Goal: Transaction & Acquisition: Purchase product/service

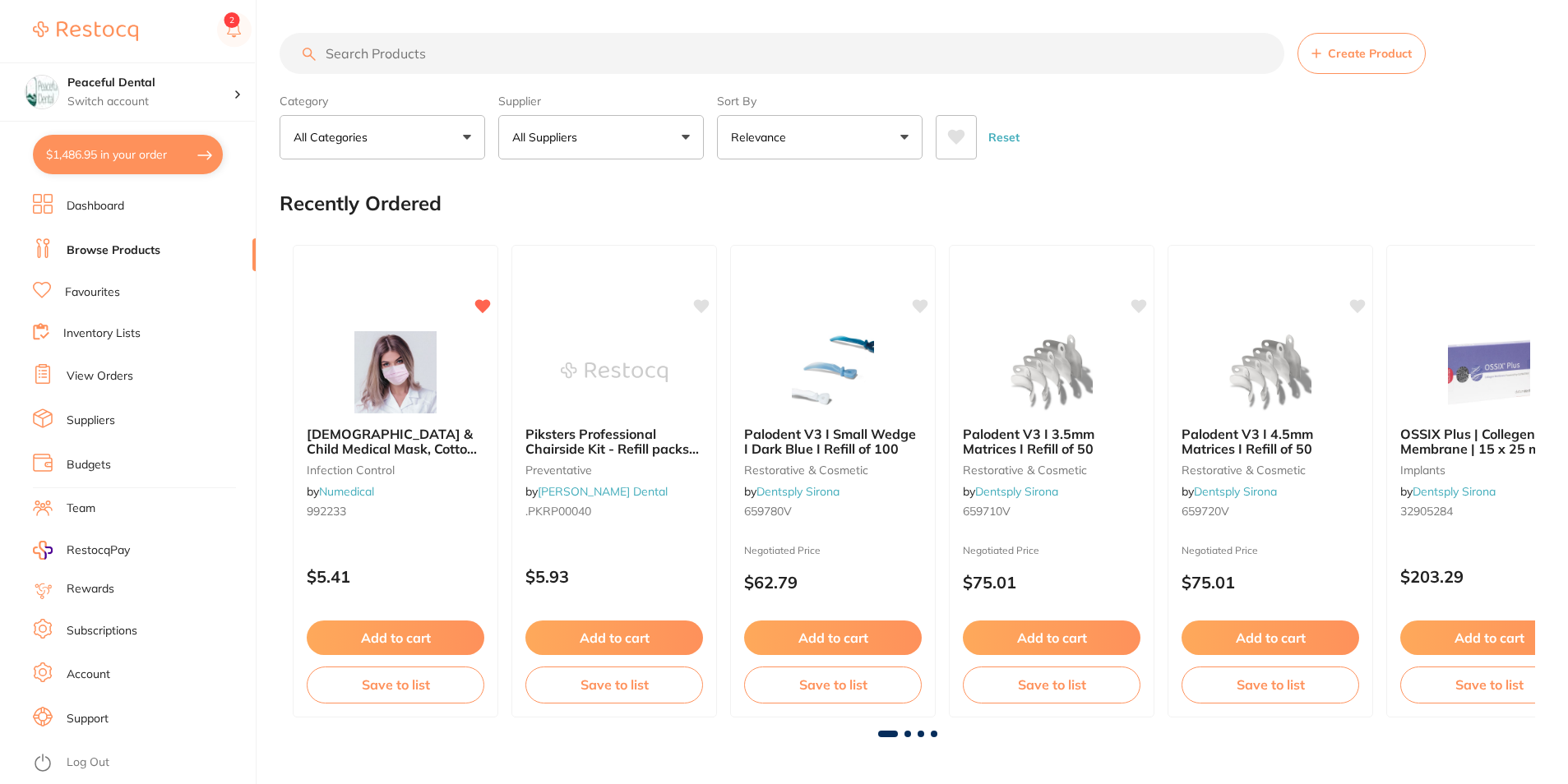
click at [121, 162] on button "$1,486.95 in your order" at bounding box center [128, 155] width 190 height 40
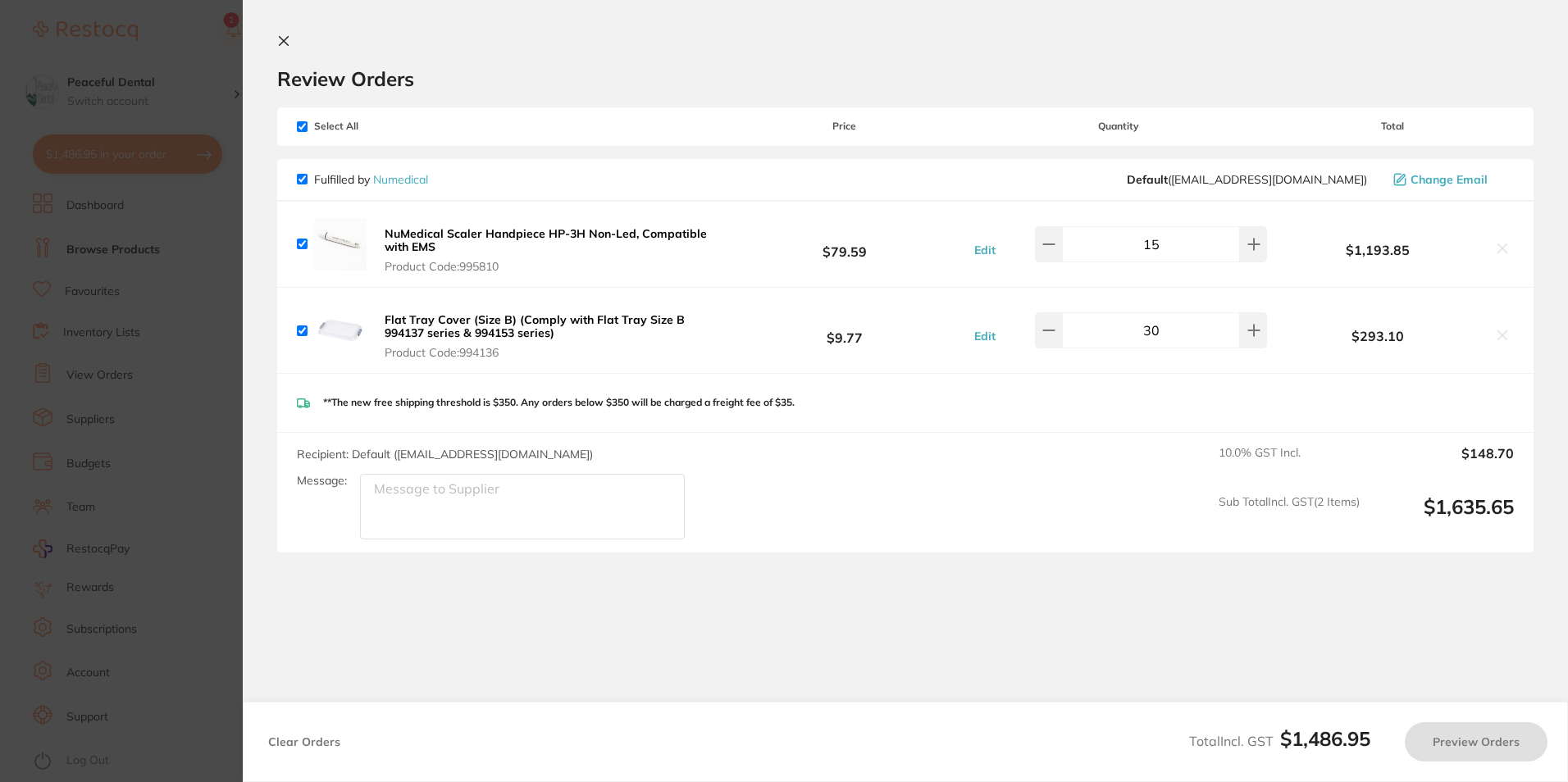
checkbox input "true"
drag, startPoint x: 454, startPoint y: 245, endPoint x: 382, endPoint y: 227, distance: 74.2
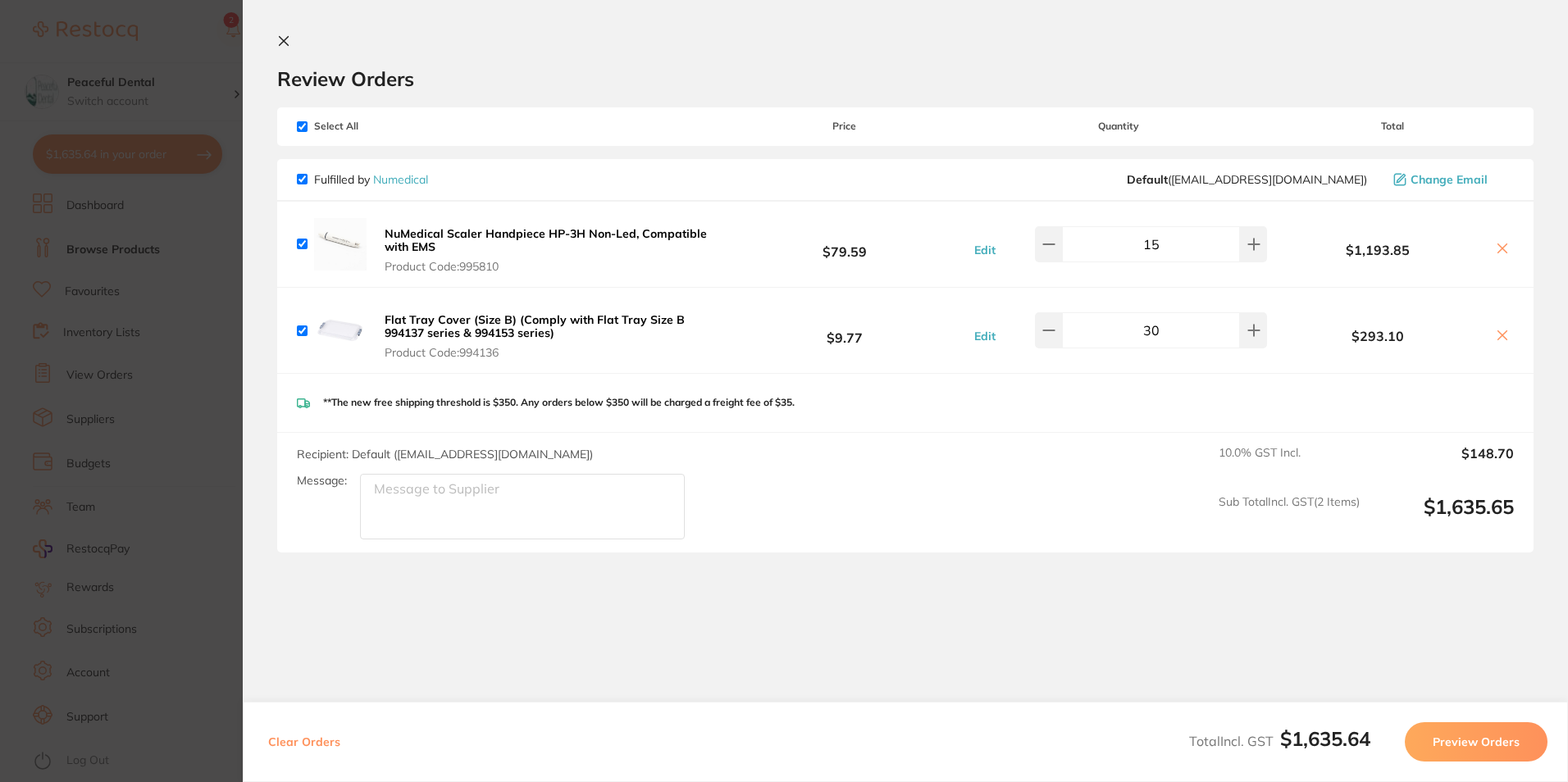
click at [382, 227] on button "NuMedical Scaler Handpiece HP-3H Non-Led, Compatible with EMS Product Code: 995…" at bounding box center [551, 251] width 342 height 48
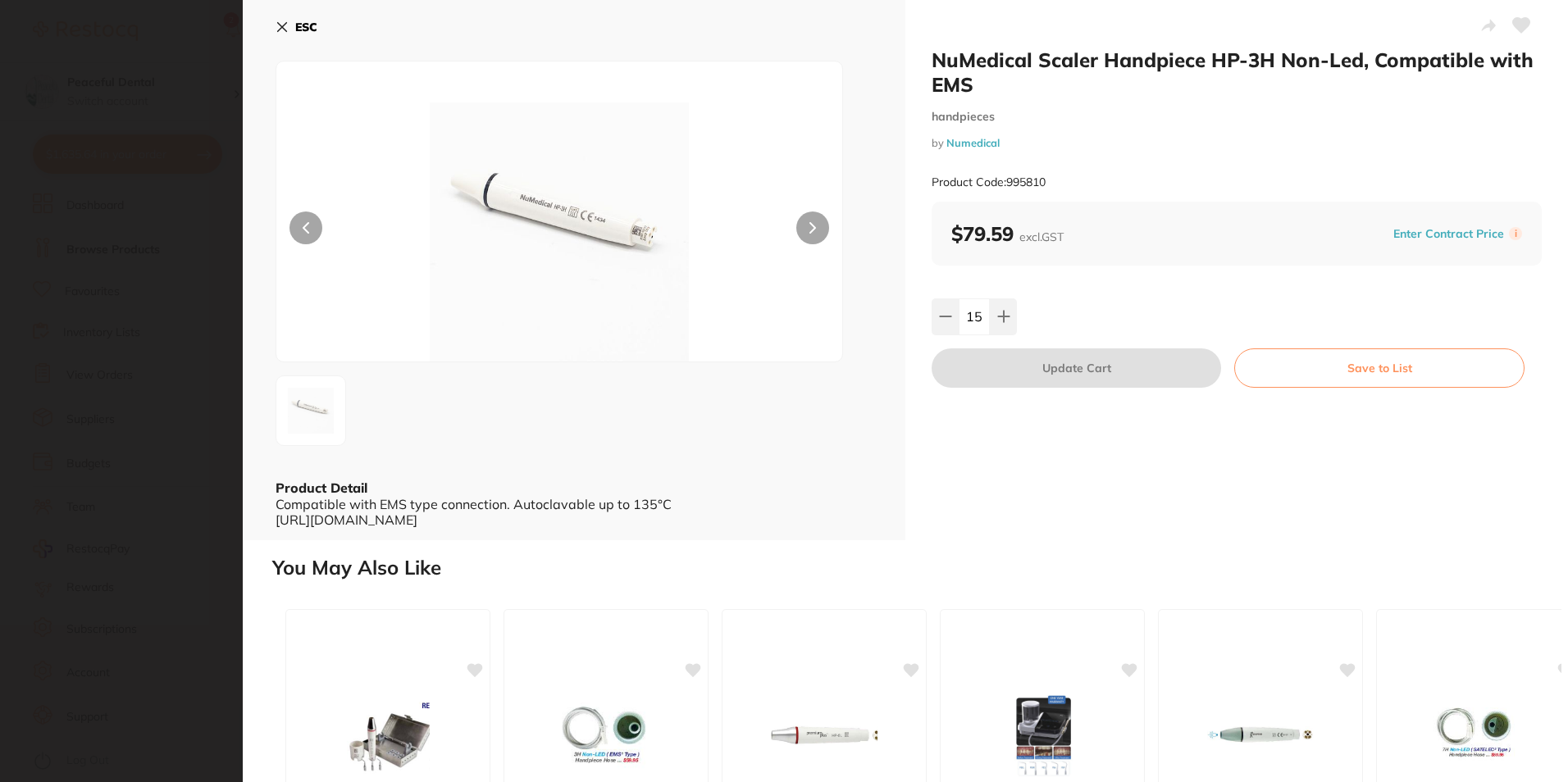
click at [407, 234] on section "NuMedical Scaler Handpiece HP-3H Non-Led, Compatible with EMS handpieces by Num…" at bounding box center [784, 391] width 1568 height 782
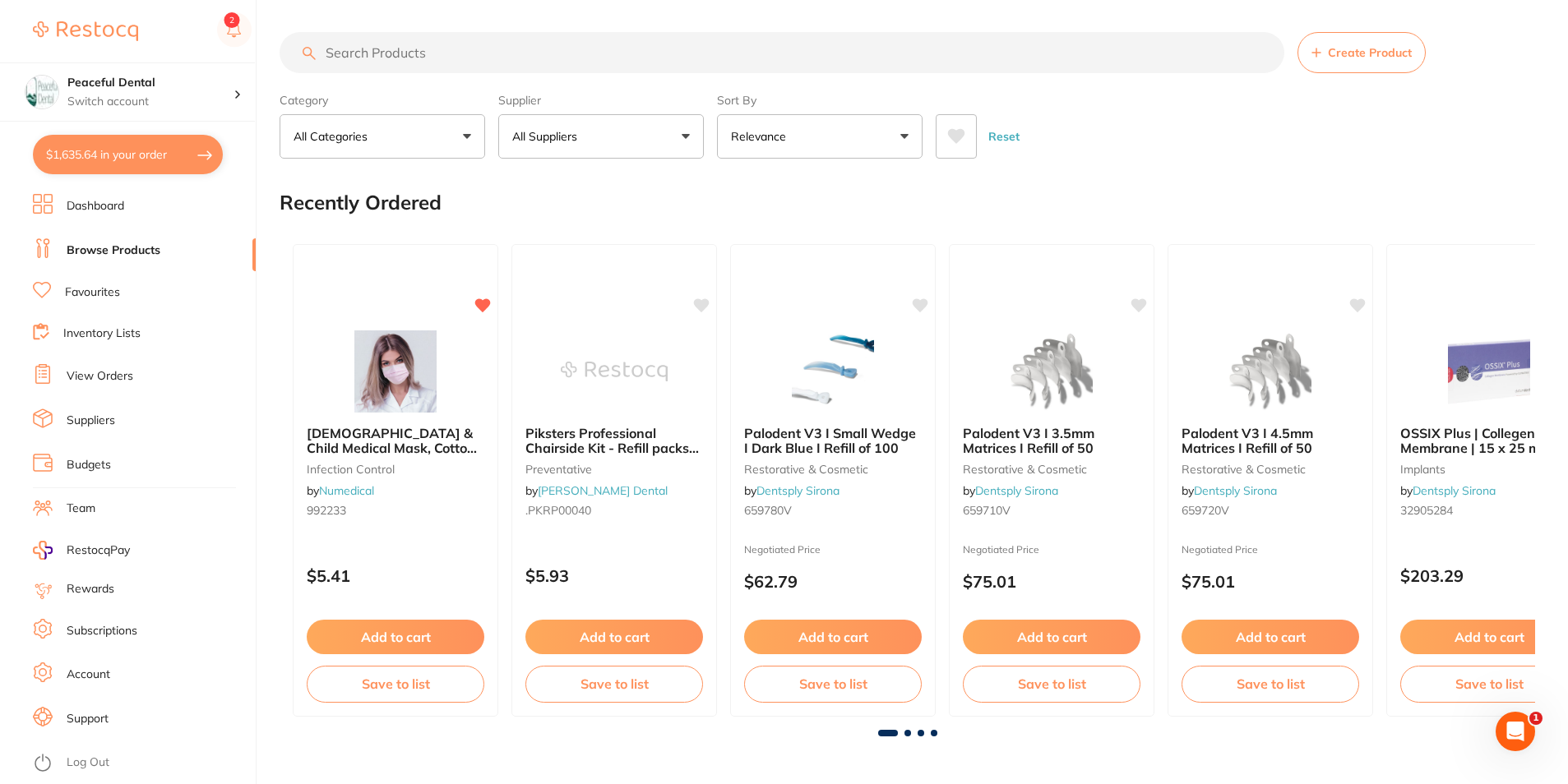
click at [144, 150] on button "$1,635.64 in your order" at bounding box center [128, 155] width 190 height 40
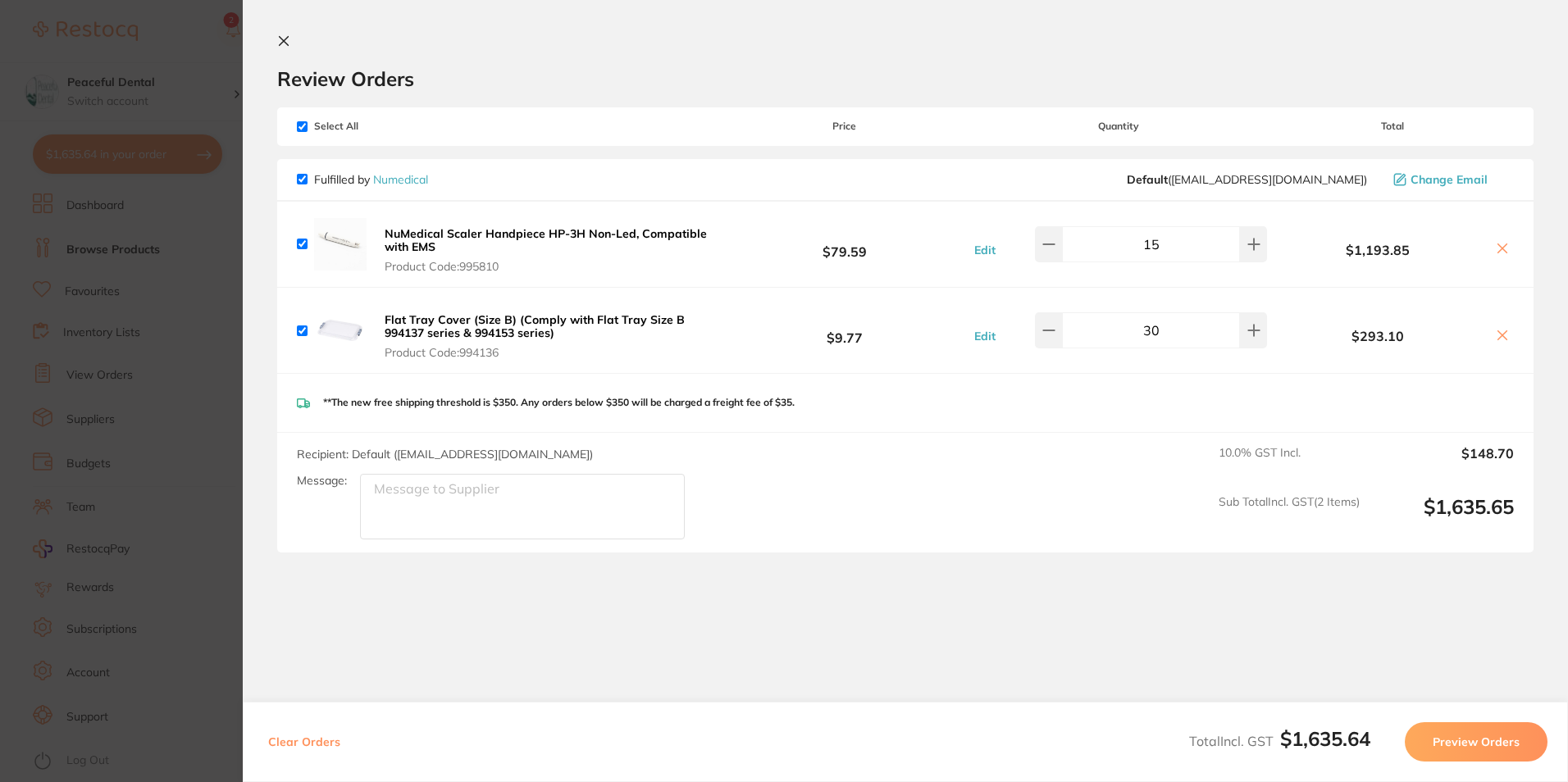
click at [584, 238] on b "NuMedical Scaler Handpiece HP-3H Non-Led, Compatible with EMS" at bounding box center [545, 240] width 322 height 28
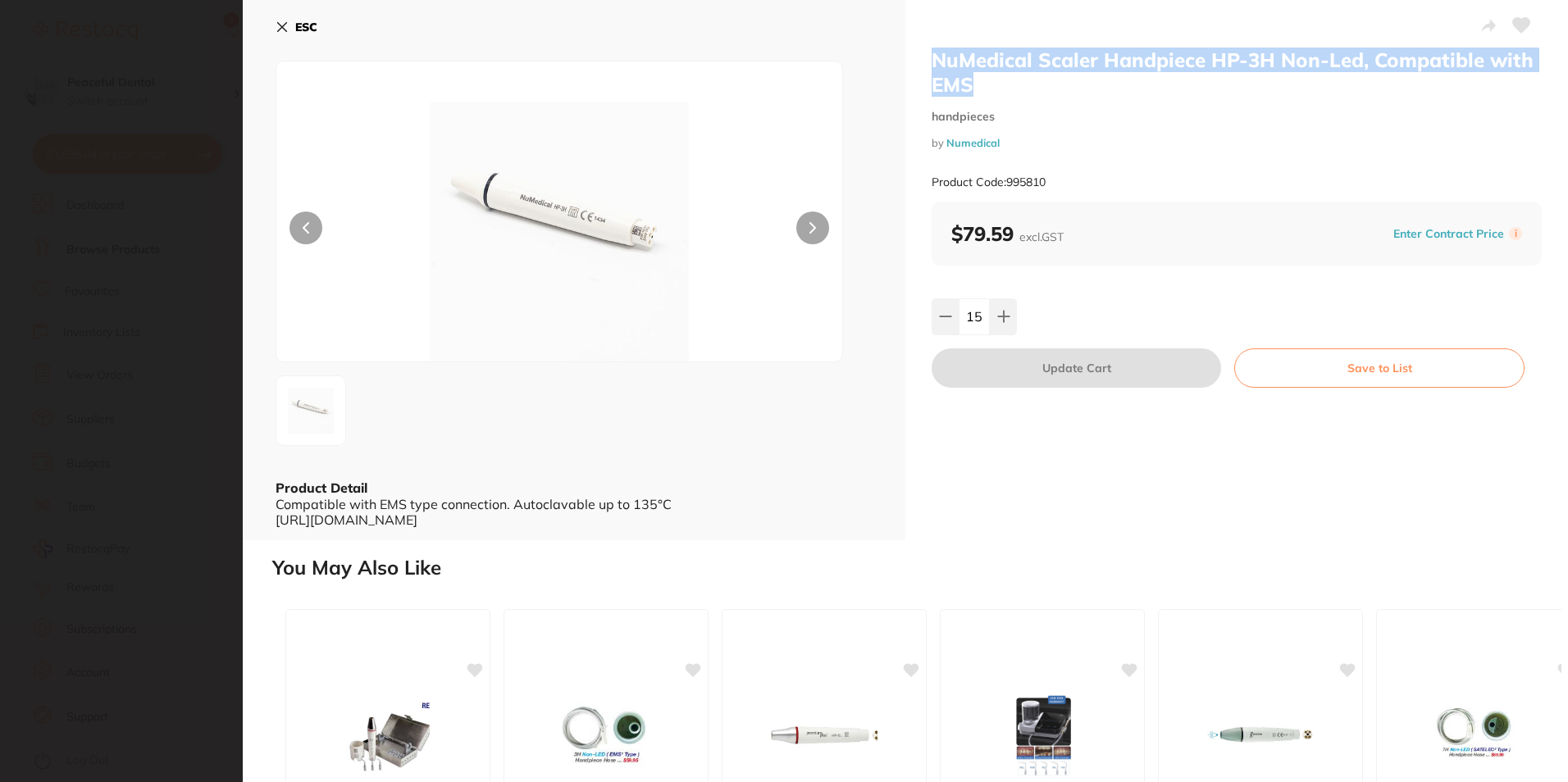
drag, startPoint x: 909, startPoint y: 79, endPoint x: 915, endPoint y: 52, distance: 27.7
click at [915, 52] on div "NuMedical Scaler Handpiece HP-3H Non-Led, Compatible with EMS handpieces by Num…" at bounding box center [1237, 270] width 663 height 541
copy h2 "NuMedical Scaler Handpiece HP-3H Non-Led, Compatible with EMS"
click at [286, 27] on icon at bounding box center [282, 27] width 13 height 13
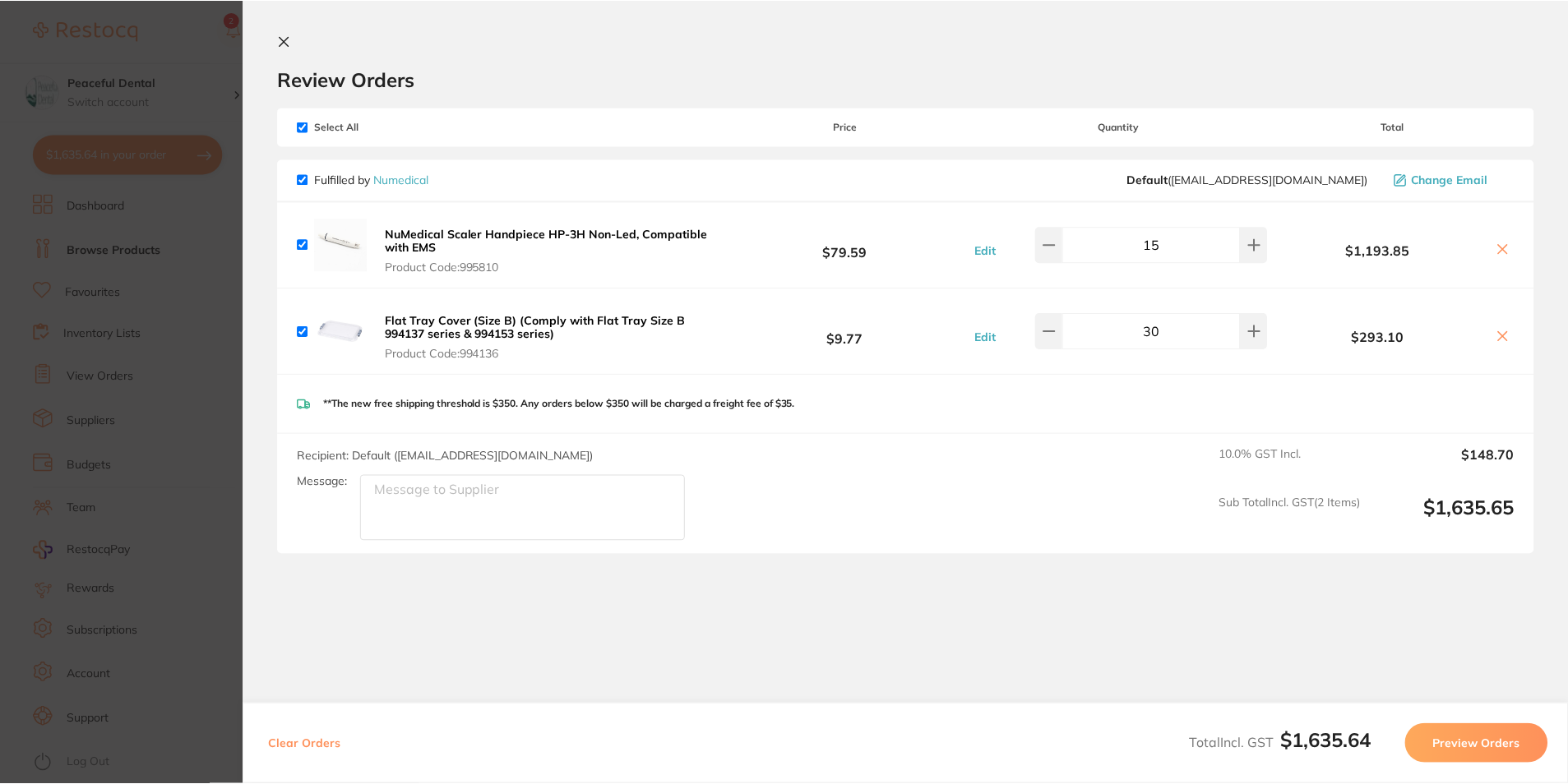
scroll to position [1, 0]
drag, startPoint x: 1422, startPoint y: 254, endPoint x: 1338, endPoint y: 258, distance: 84.1
click at [1338, 258] on b "$1,193.85" at bounding box center [1377, 250] width 213 height 15
copy b "$1,193.85"
drag, startPoint x: 584, startPoint y: 332, endPoint x: 384, endPoint y: 312, distance: 201.0
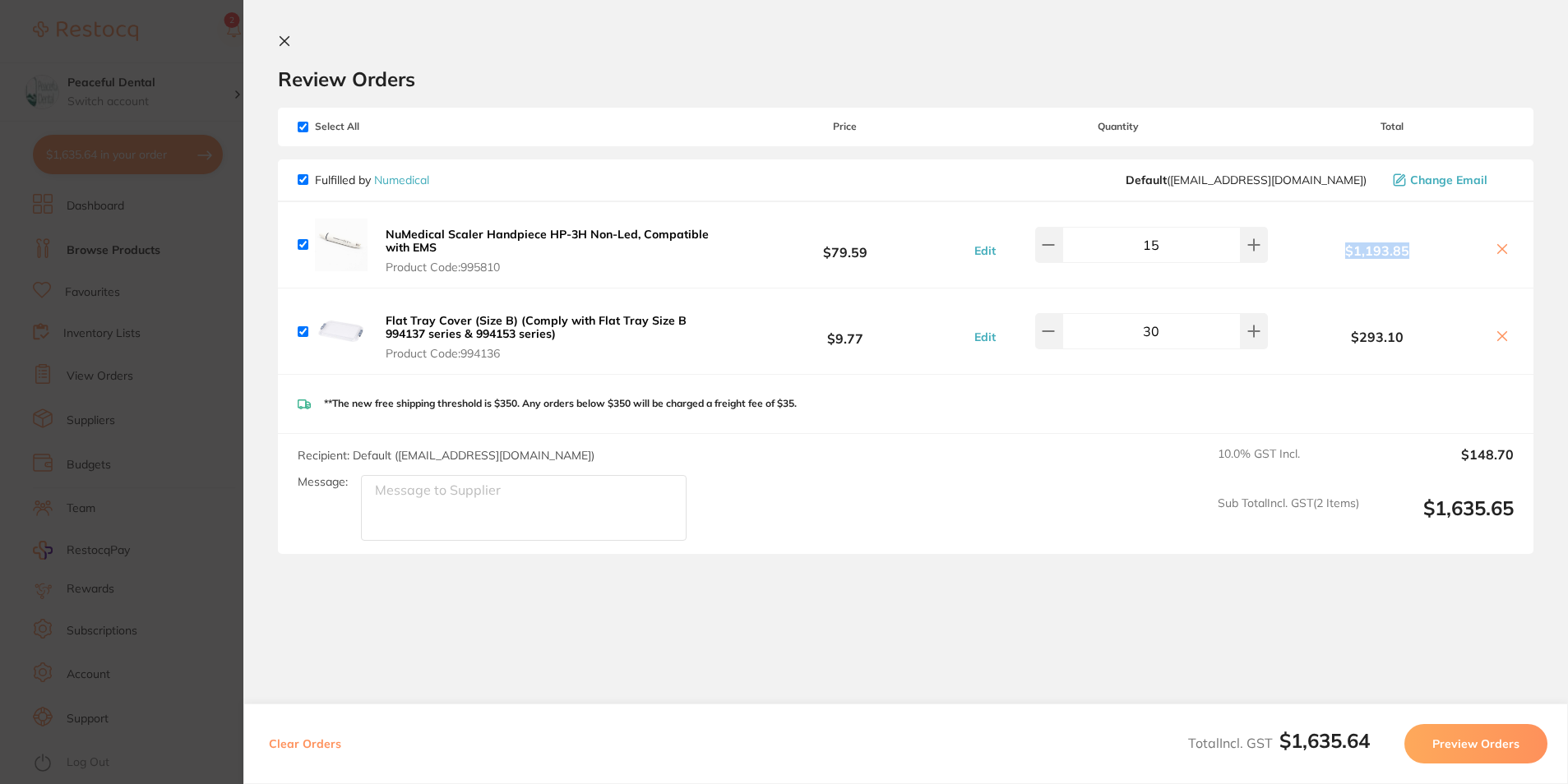
click at [384, 312] on div "Flat Tray Cover (Size B) (Comply with Flat Tray Size B 994137 series & 994153 s…" at bounding box center [510, 331] width 426 height 59
click at [589, 328] on button "Flat Tray Cover (Size B) (Comply with Flat Tray Size B 994137 series & 994153 s…" at bounding box center [552, 337] width 343 height 48
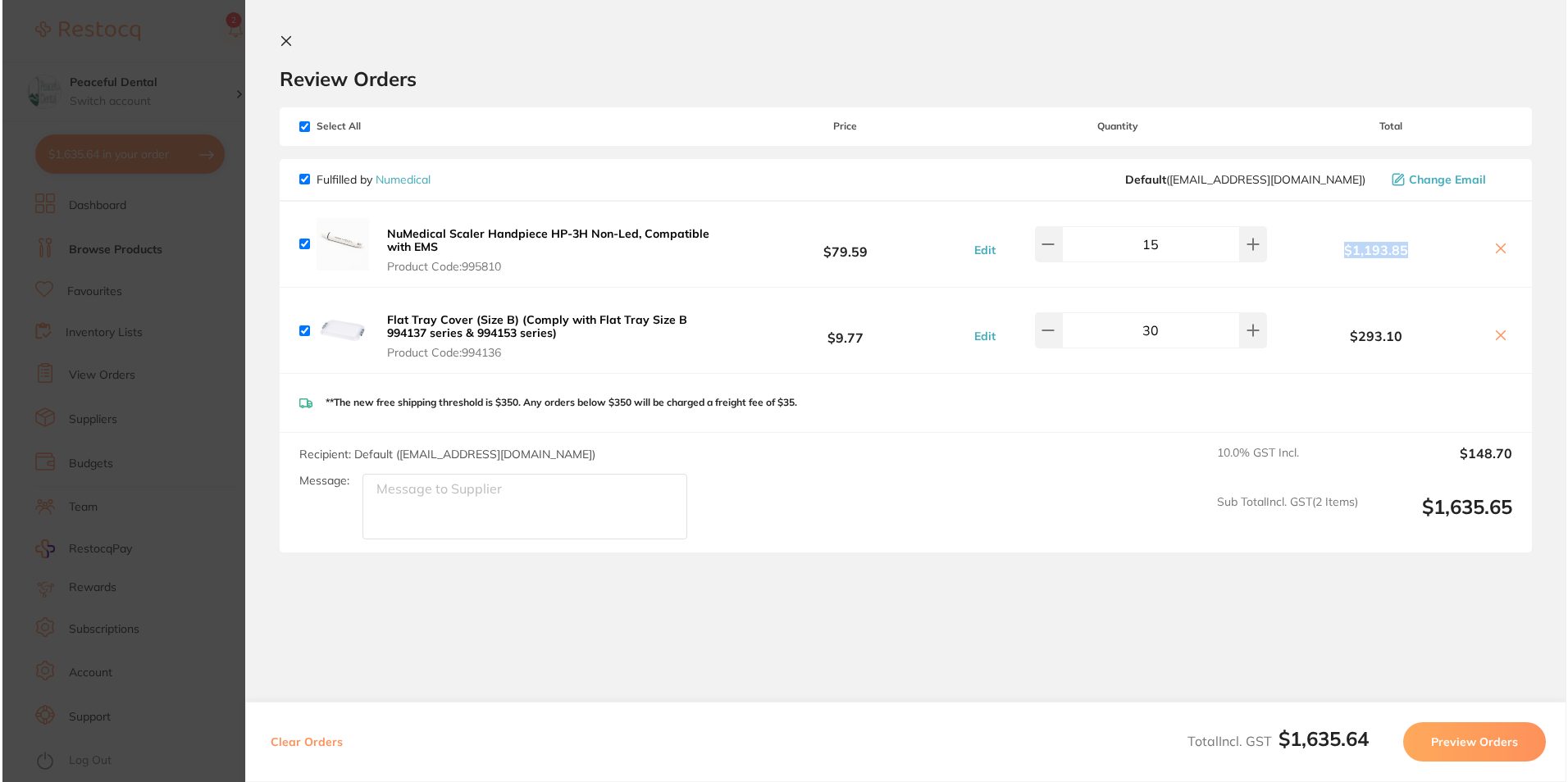
scroll to position [0, 0]
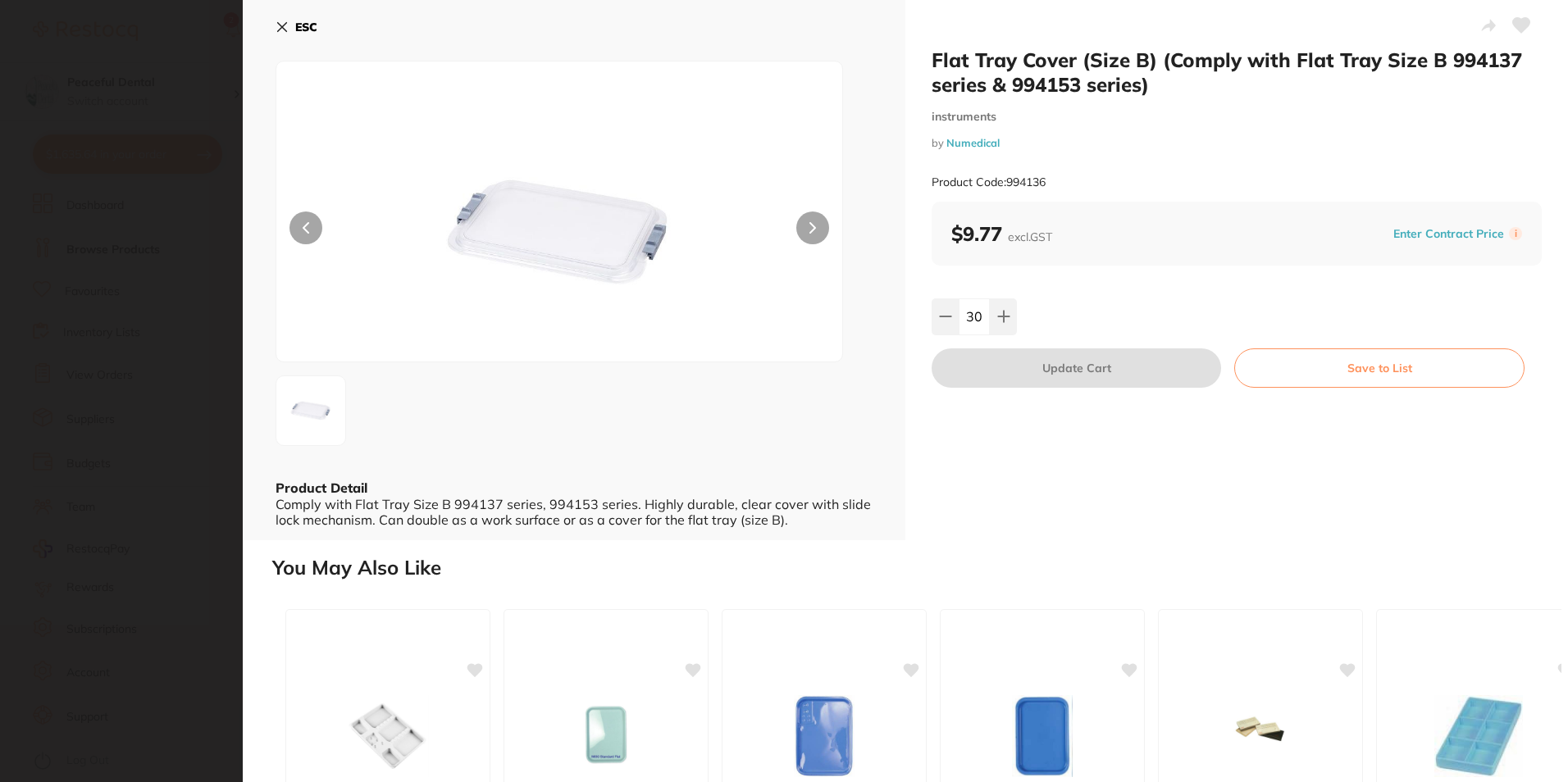
click at [874, 50] on div "Flat Tray Cover (Size B) (Comply with Flat Tray Size B 994137 series & 994153 s…" at bounding box center [905, 270] width 1326 height 541
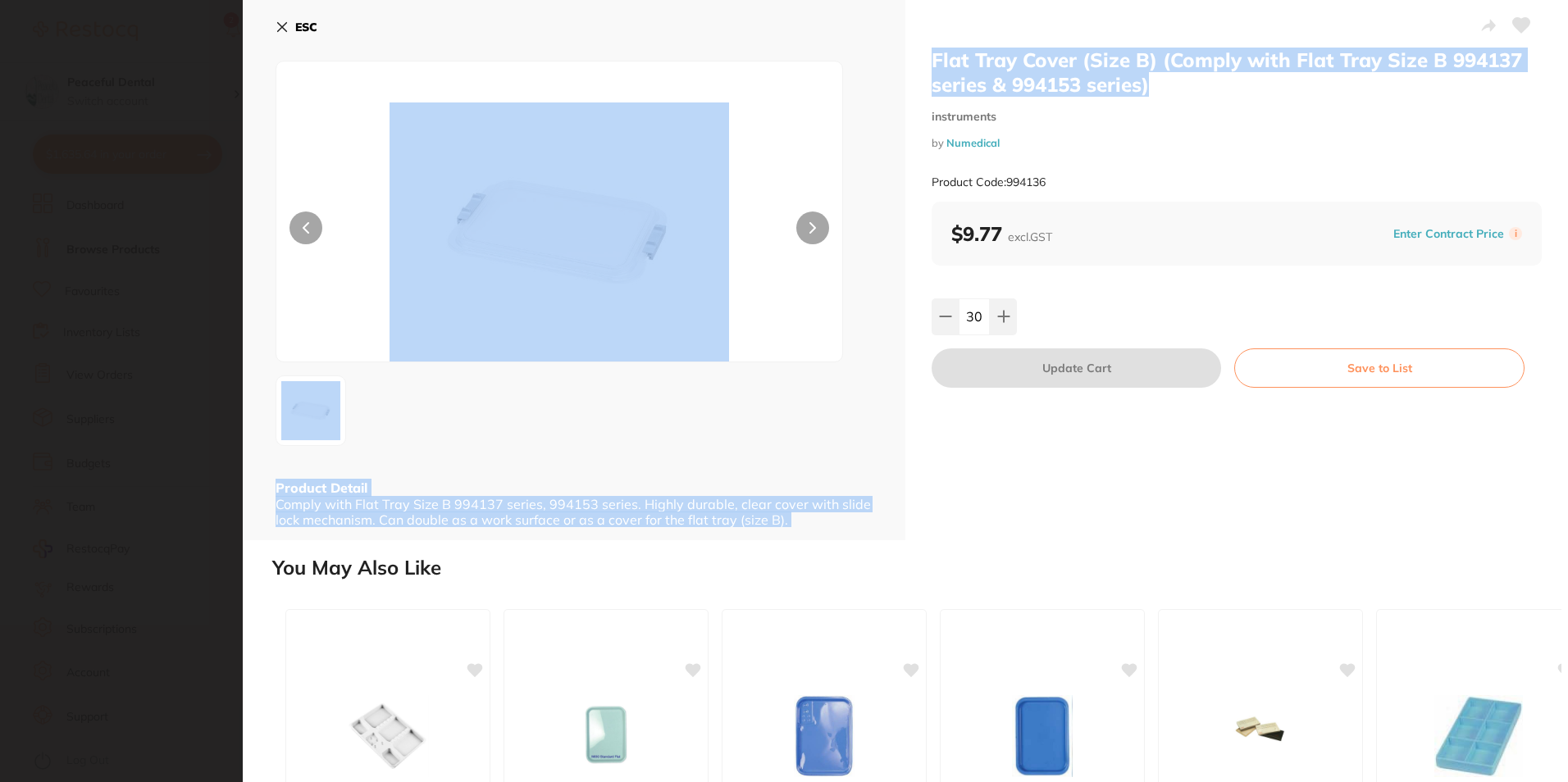
copy div "Product Detail Comply with Flat Tray Size B 994137 series, 994153 series. Highl…"
click at [296, 20] on b "ESC" at bounding box center [307, 27] width 22 height 15
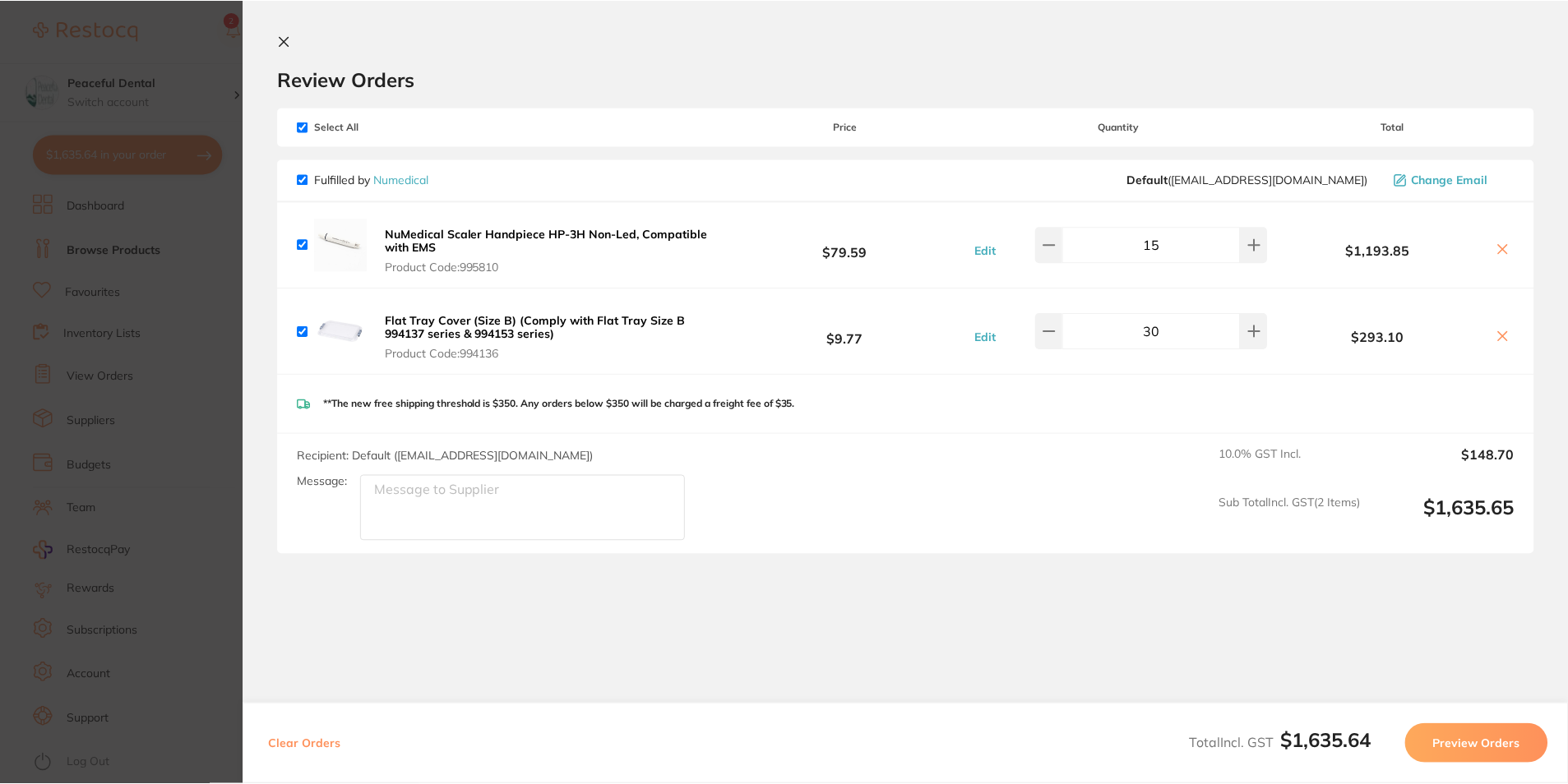
scroll to position [1, 0]
drag, startPoint x: 1412, startPoint y: 335, endPoint x: 1297, endPoint y: 326, distance: 115.4
click at [1297, 326] on div "$293.10" at bounding box center [1391, 331] width 243 height 29
copy b "$293.10"
click at [278, 40] on icon at bounding box center [284, 41] width 13 height 13
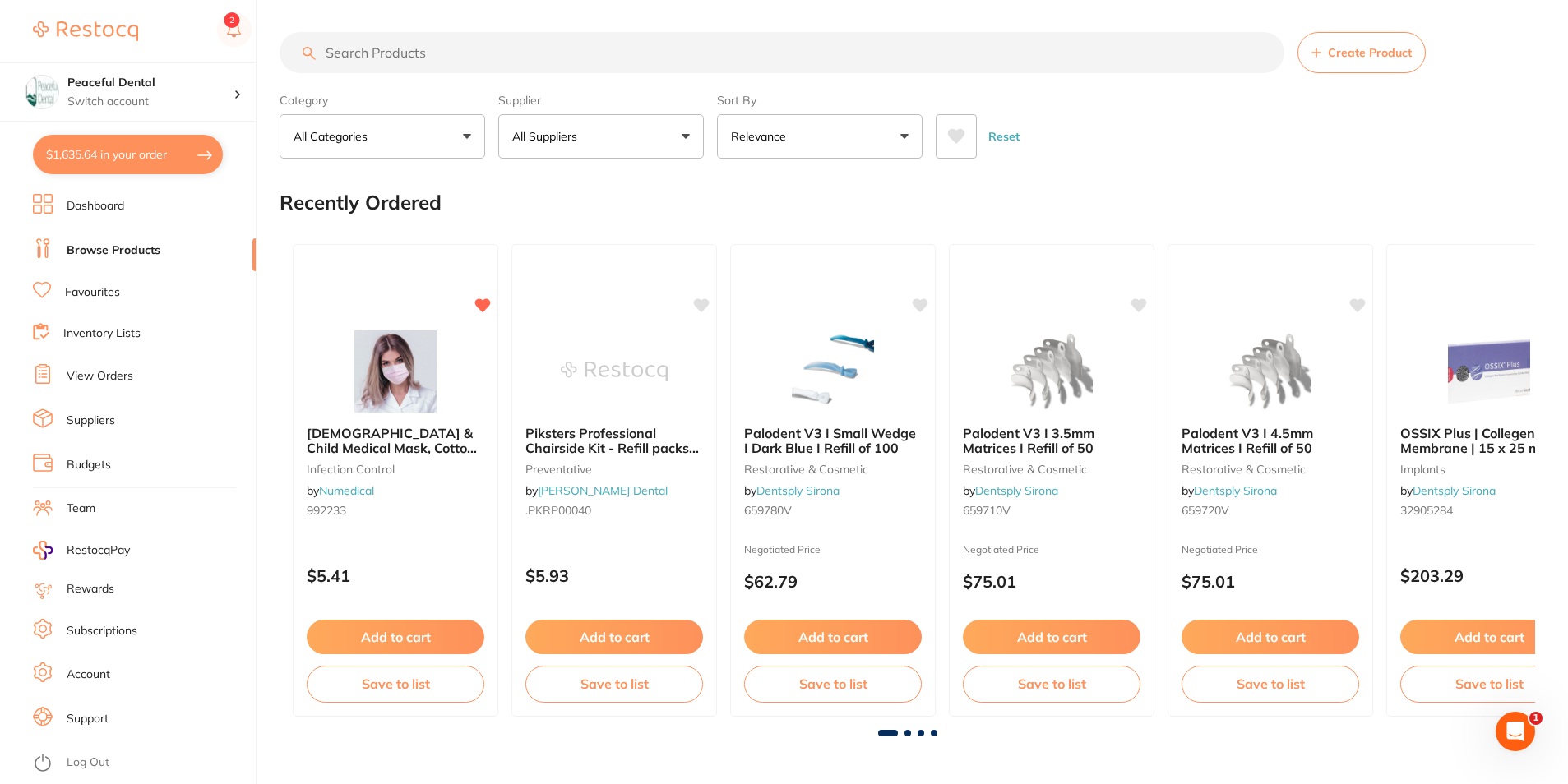
click at [397, 46] on input "search" at bounding box center [782, 52] width 1005 height 41
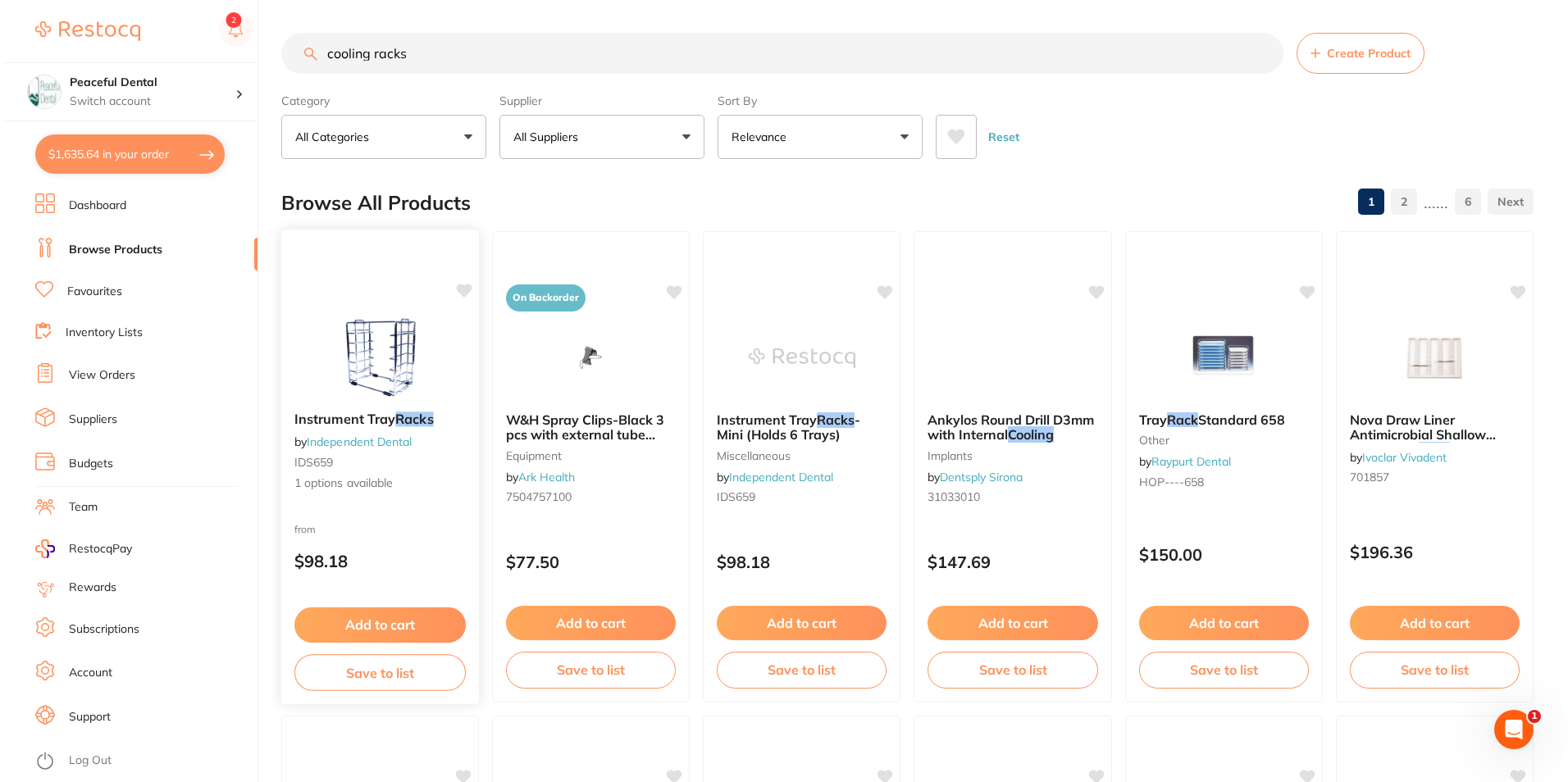
scroll to position [0, 0]
click at [412, 430] on div "Instrument Tray Racks by Independent Dental IDS659 1 options available" at bounding box center [378, 452] width 198 height 106
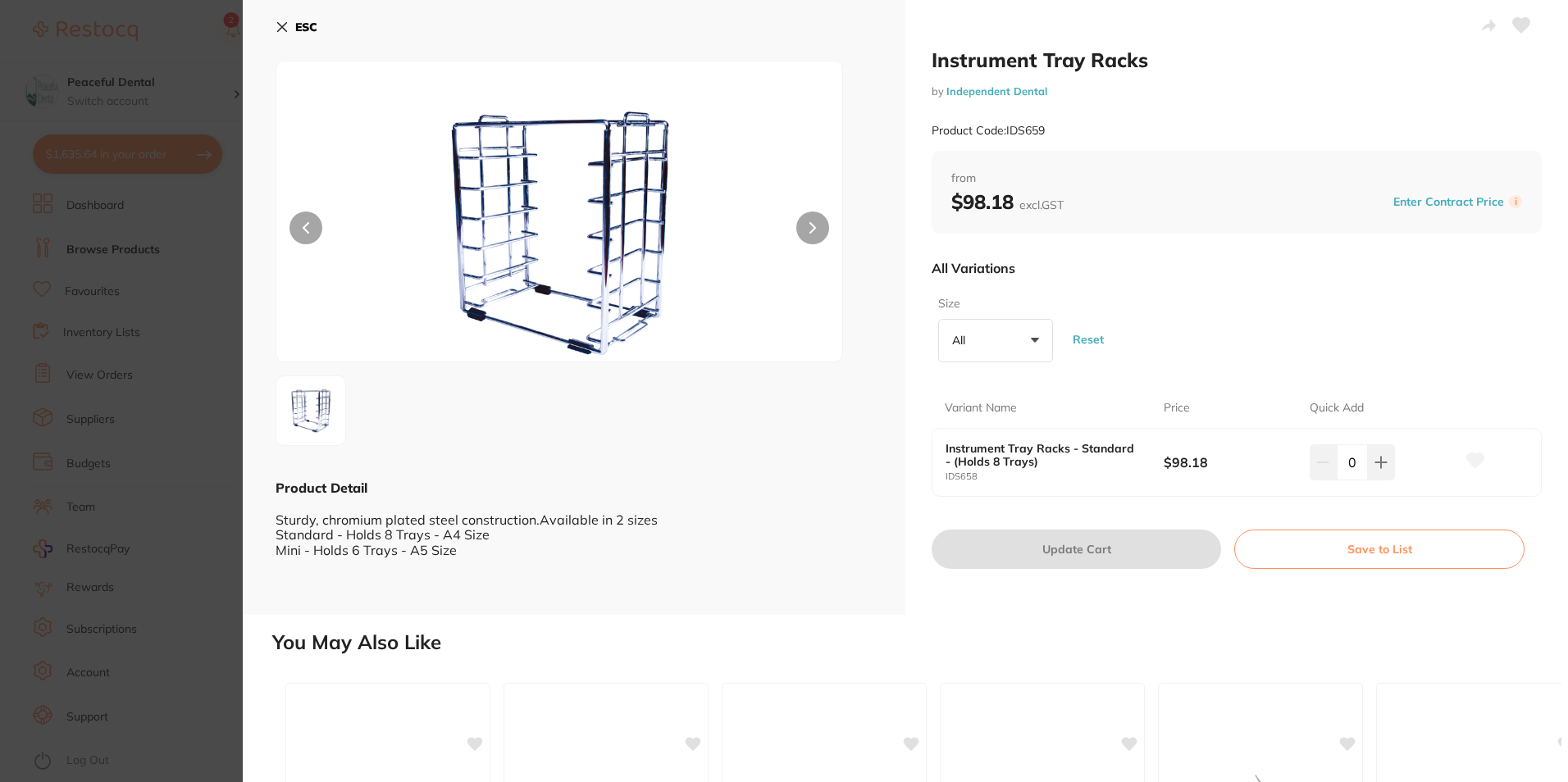
drag, startPoint x: 1196, startPoint y: 64, endPoint x: 1115, endPoint y: 66, distance: 81.0
click at [936, 59] on h2 "Instrument Tray Racks" at bounding box center [1237, 60] width 610 height 25
click at [1157, 57] on h2 "Instrument Tray Racks" at bounding box center [1237, 60] width 610 height 25
drag, startPoint x: 1149, startPoint y: 63, endPoint x: 927, endPoint y: 61, distance: 222.0
click at [927, 61] on div "Instrument Tray Racks by Independent Dental Product Code: IDS659 from $98.18 ex…" at bounding box center [1237, 307] width 663 height 615
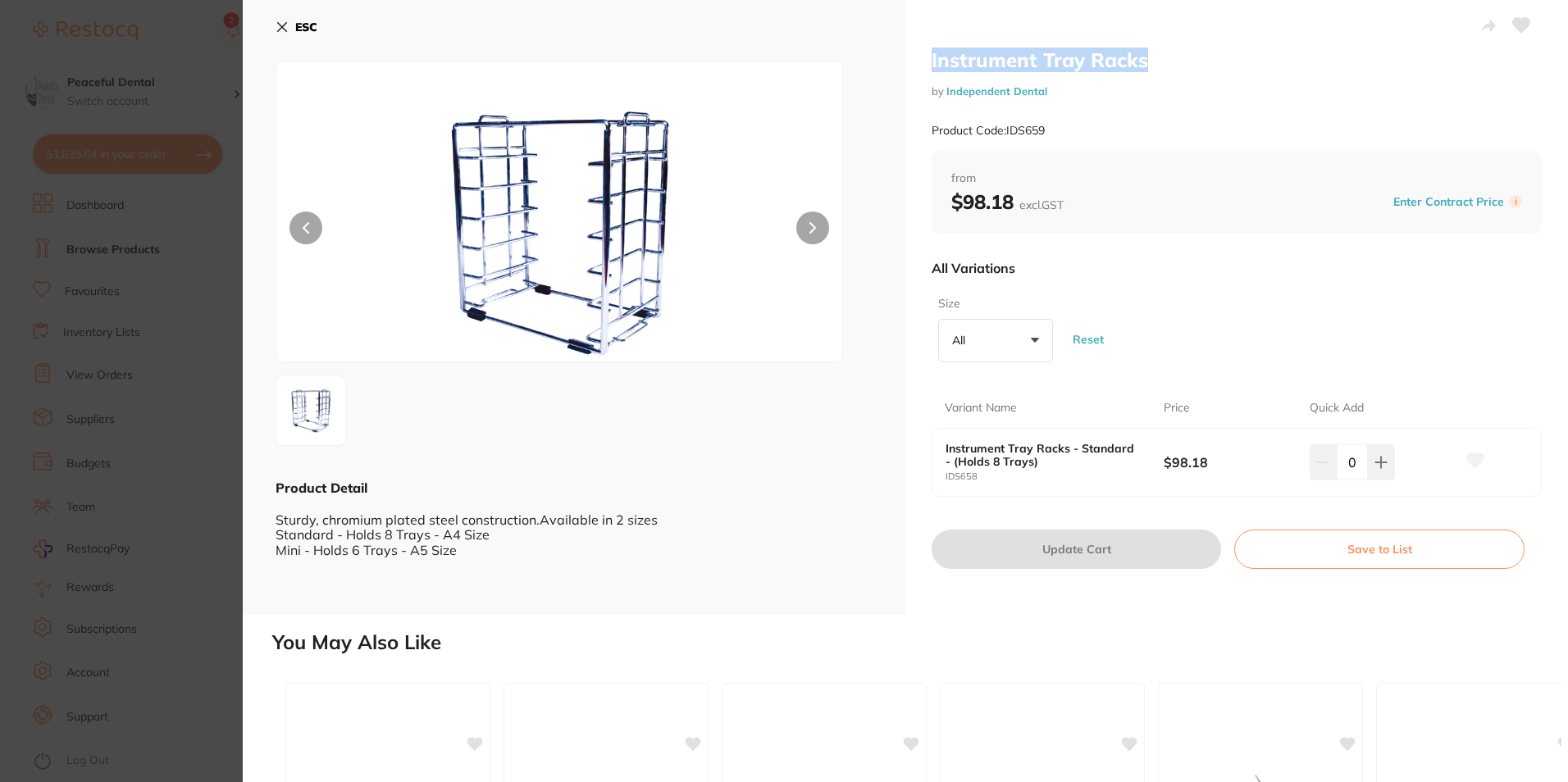
copy h2 "Instrument Tray Racks"
click at [1010, 201] on b "$98.18 excl. GST" at bounding box center [1007, 201] width 112 height 25
drag, startPoint x: 1012, startPoint y: 197, endPoint x: 917, endPoint y: 198, distance: 95.0
click at [917, 198] on div "Instrument Tray Racks by Independent Dental Product Code: IDS659 from $98.18 ex…" at bounding box center [1237, 307] width 663 height 615
copy b "$98.18"
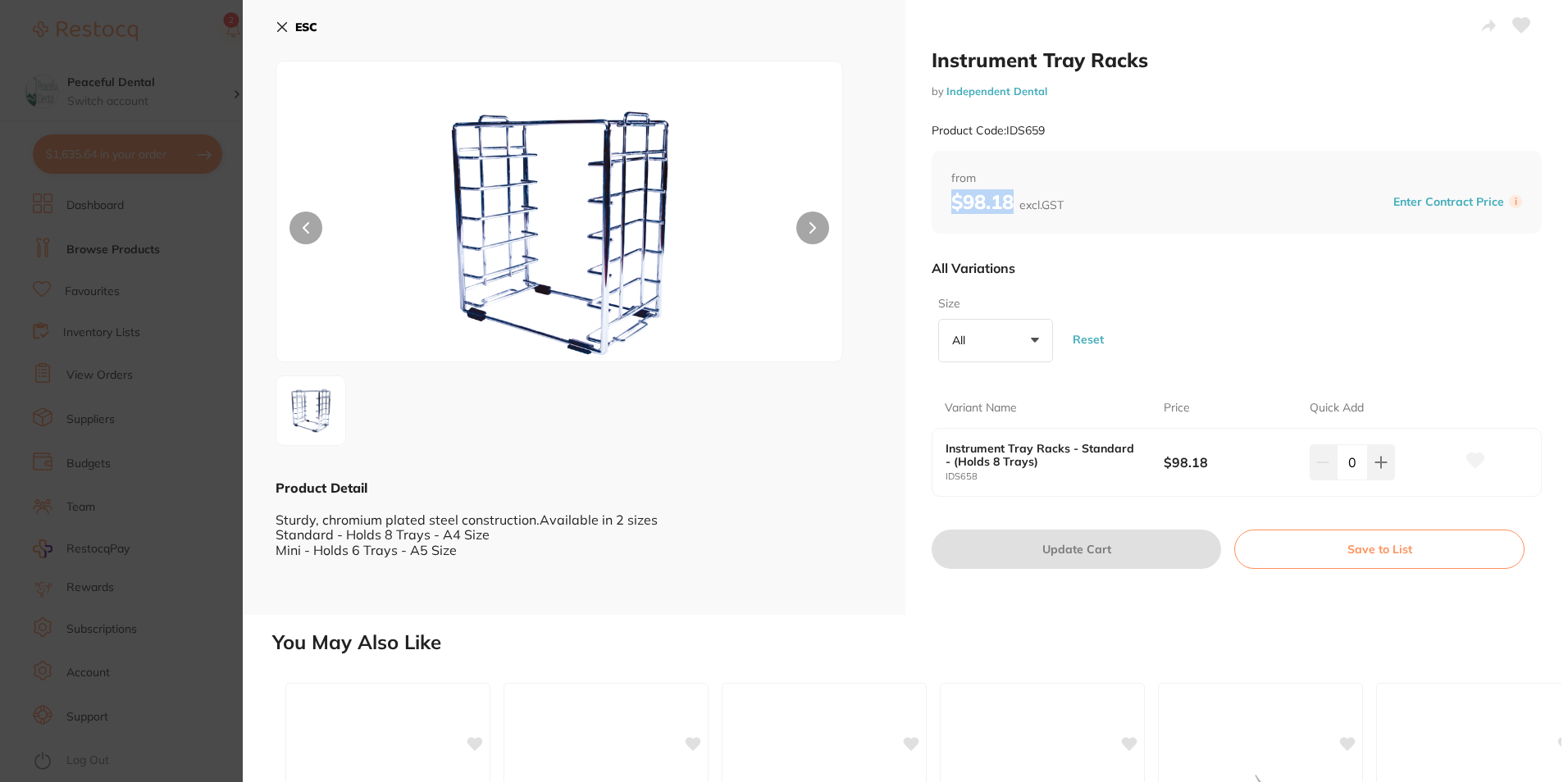
click at [287, 23] on icon at bounding box center [283, 28] width 9 height 9
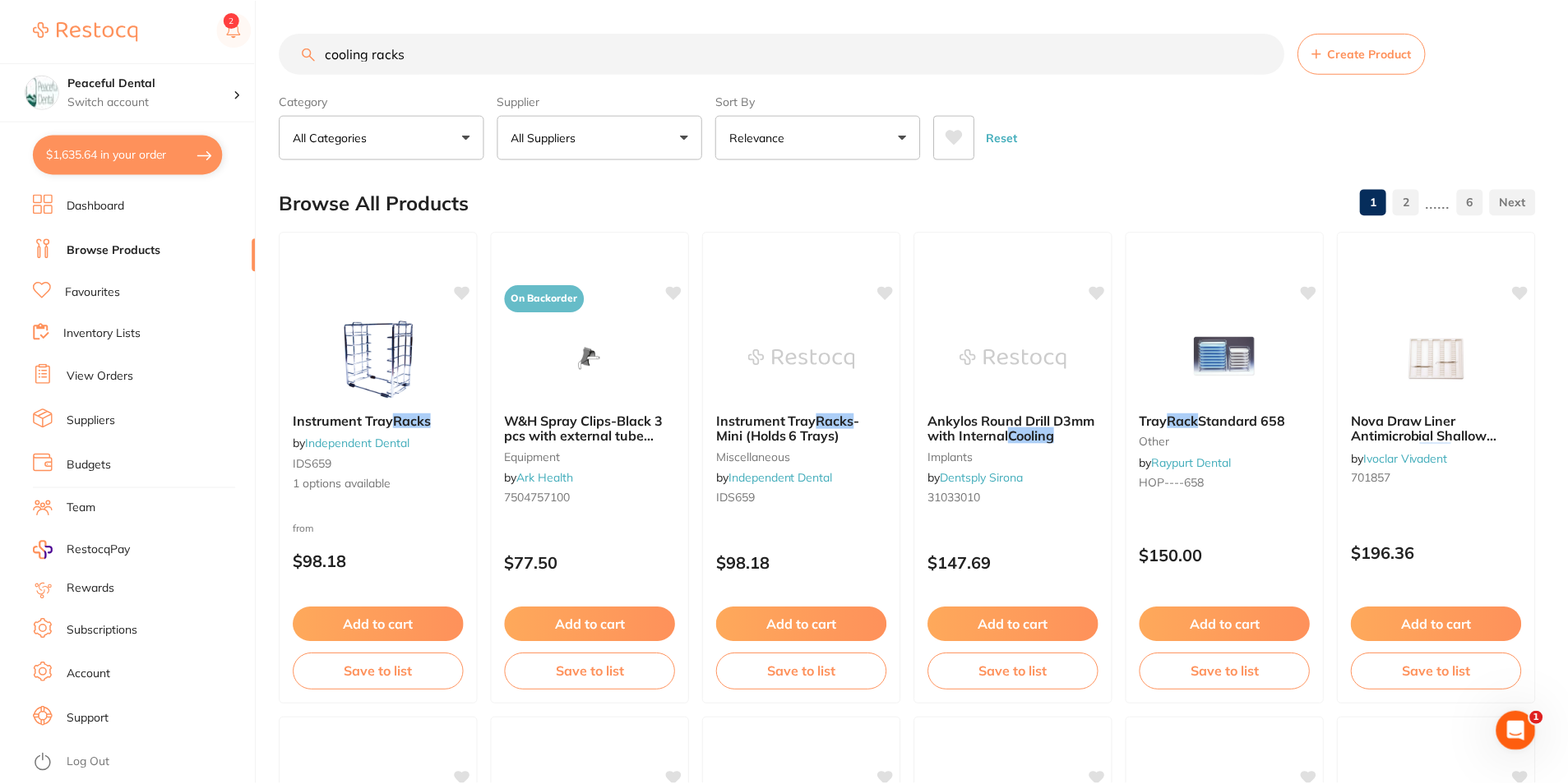
scroll to position [3, 0]
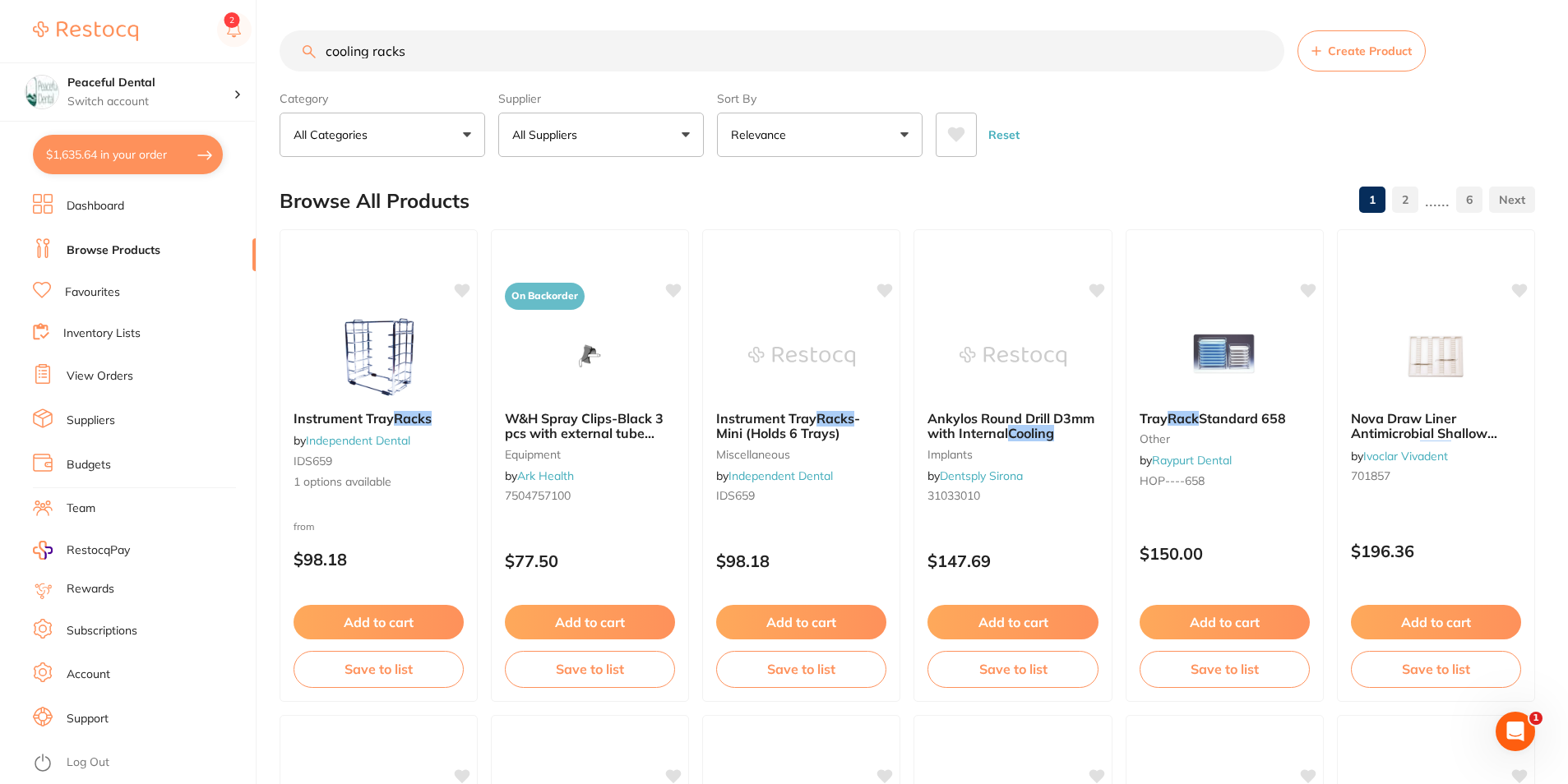
drag, startPoint x: 416, startPoint y: 51, endPoint x: 211, endPoint y: 50, distance: 205.0
click at [211, 50] on div "$1,635.64 Peaceful Dental Switch account Peaceful Dental $1,635.64 in your orde…" at bounding box center [784, 389] width 1568 height 784
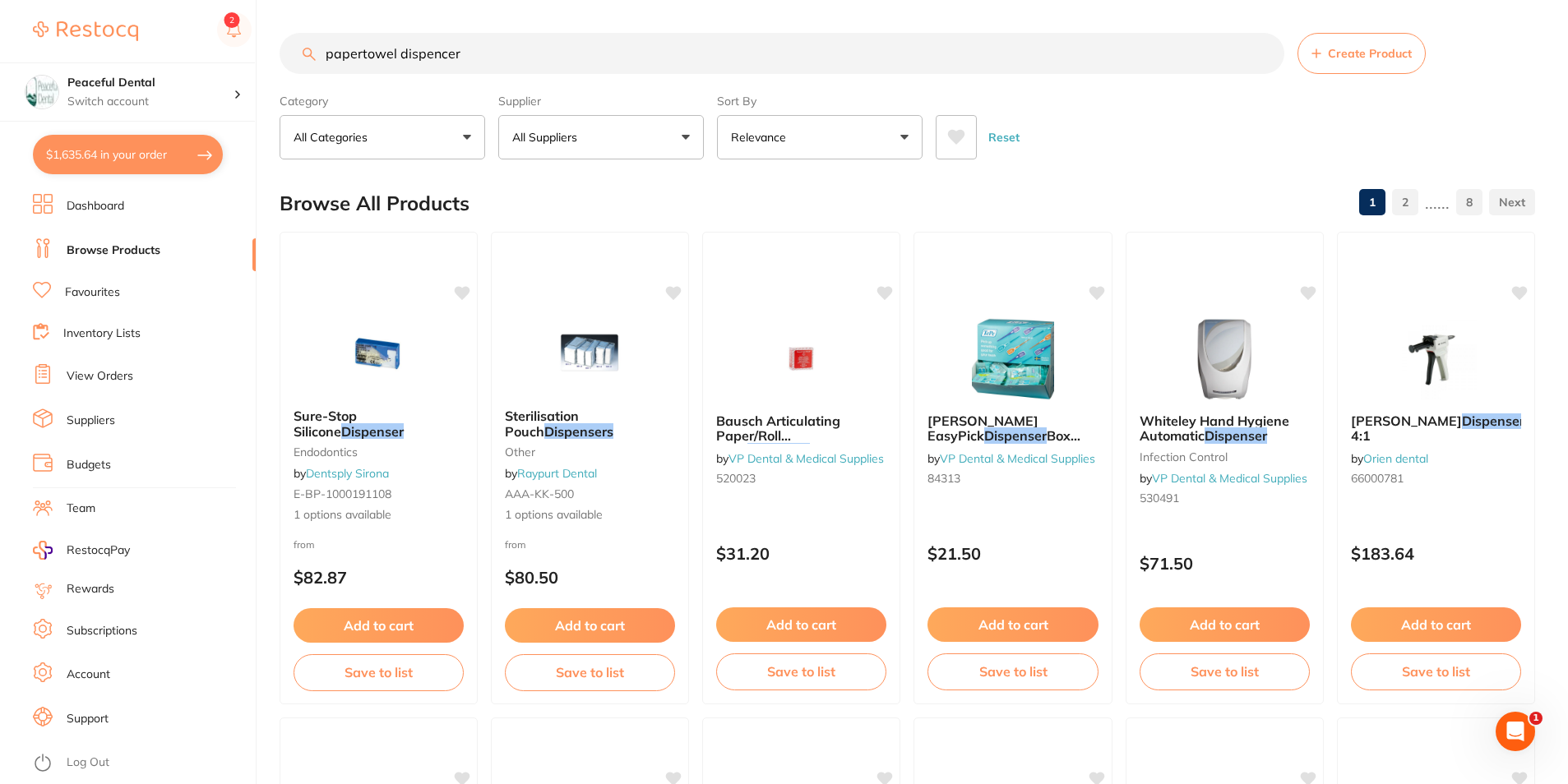
scroll to position [1, 0]
drag, startPoint x: 493, startPoint y: 49, endPoint x: 236, endPoint y: 75, distance: 258.3
click at [236, 75] on div "$1,635.64 Peaceful Dental Switch account Peaceful Dental $1,635.64 in your orde…" at bounding box center [784, 392] width 1568 height 784
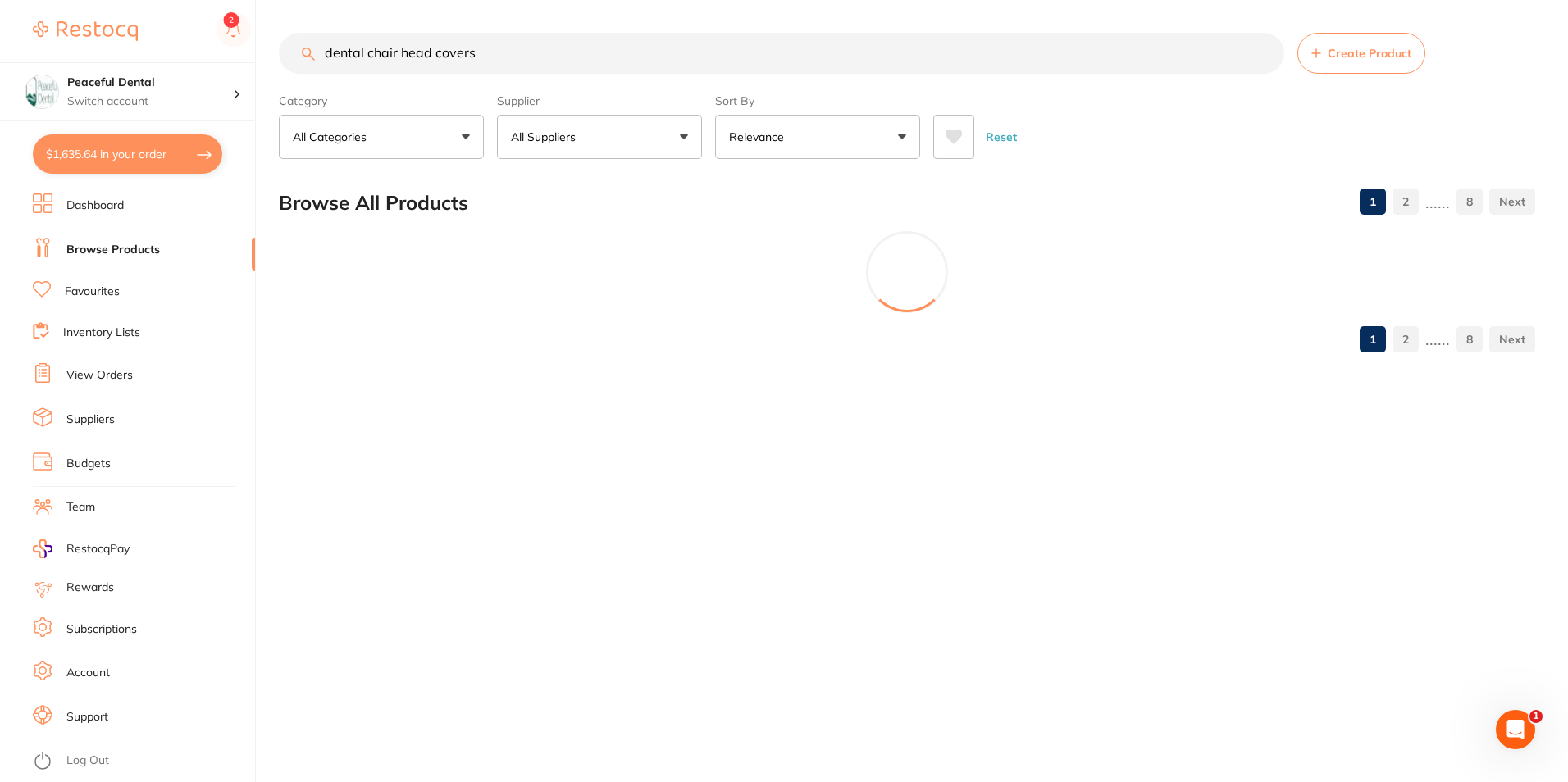
type input "dental chair head covers"
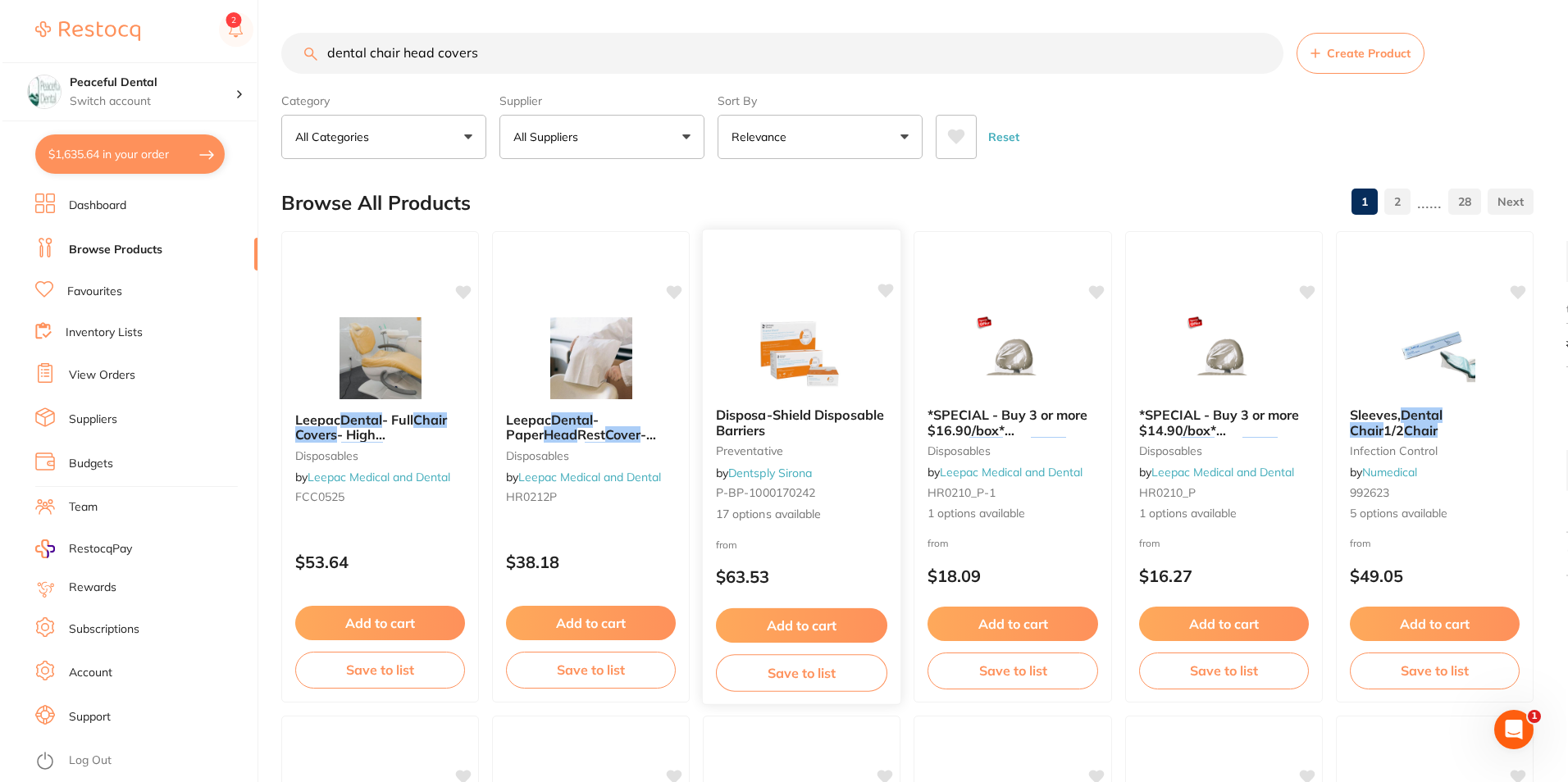
scroll to position [0, 0]
click at [798, 414] on span "Disposa-Shield Disposable Barriers" at bounding box center [797, 422] width 168 height 32
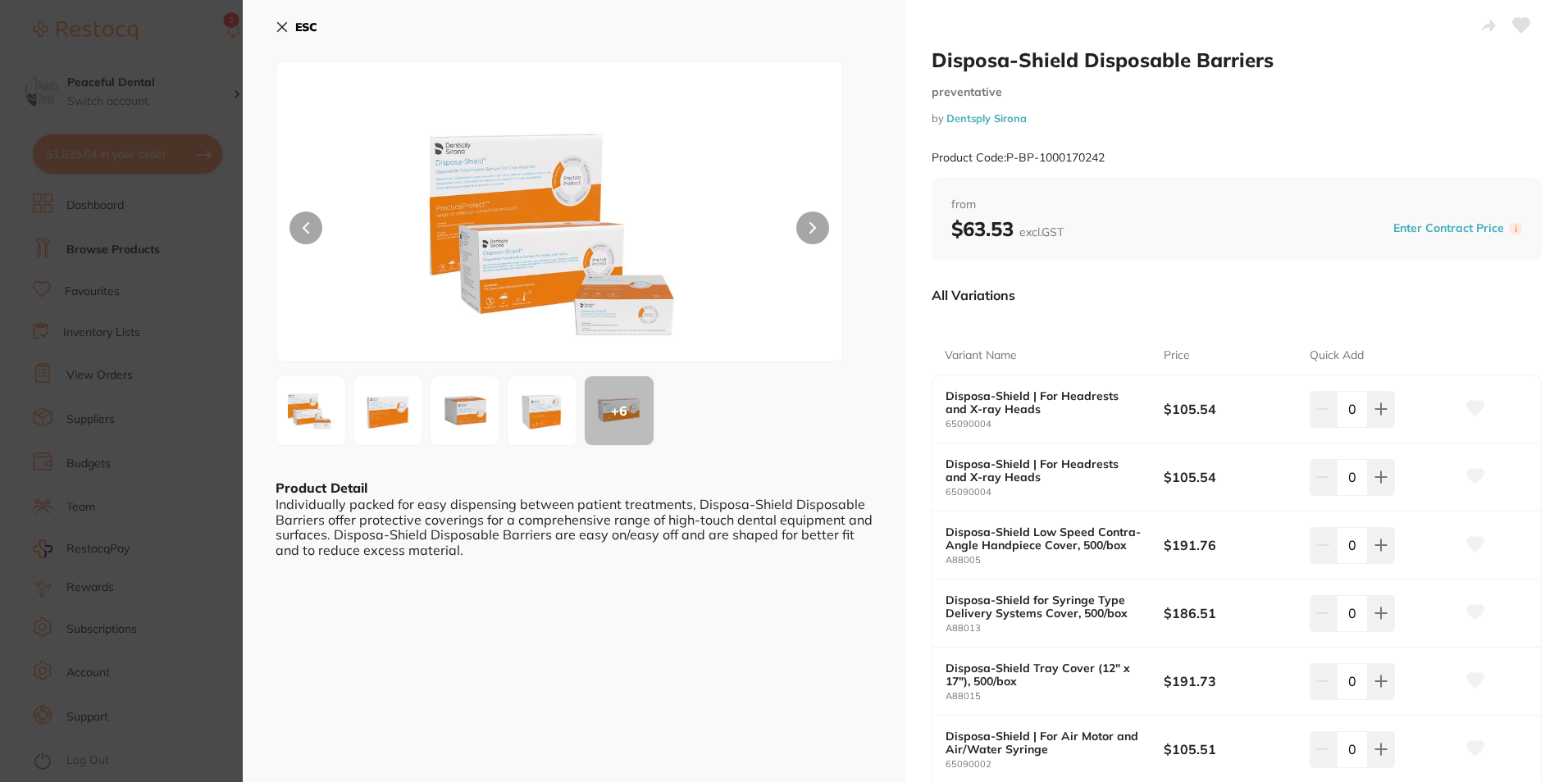
click at [835, 245] on div at bounding box center [559, 211] width 567 height 302
click at [815, 222] on button at bounding box center [812, 228] width 33 height 33
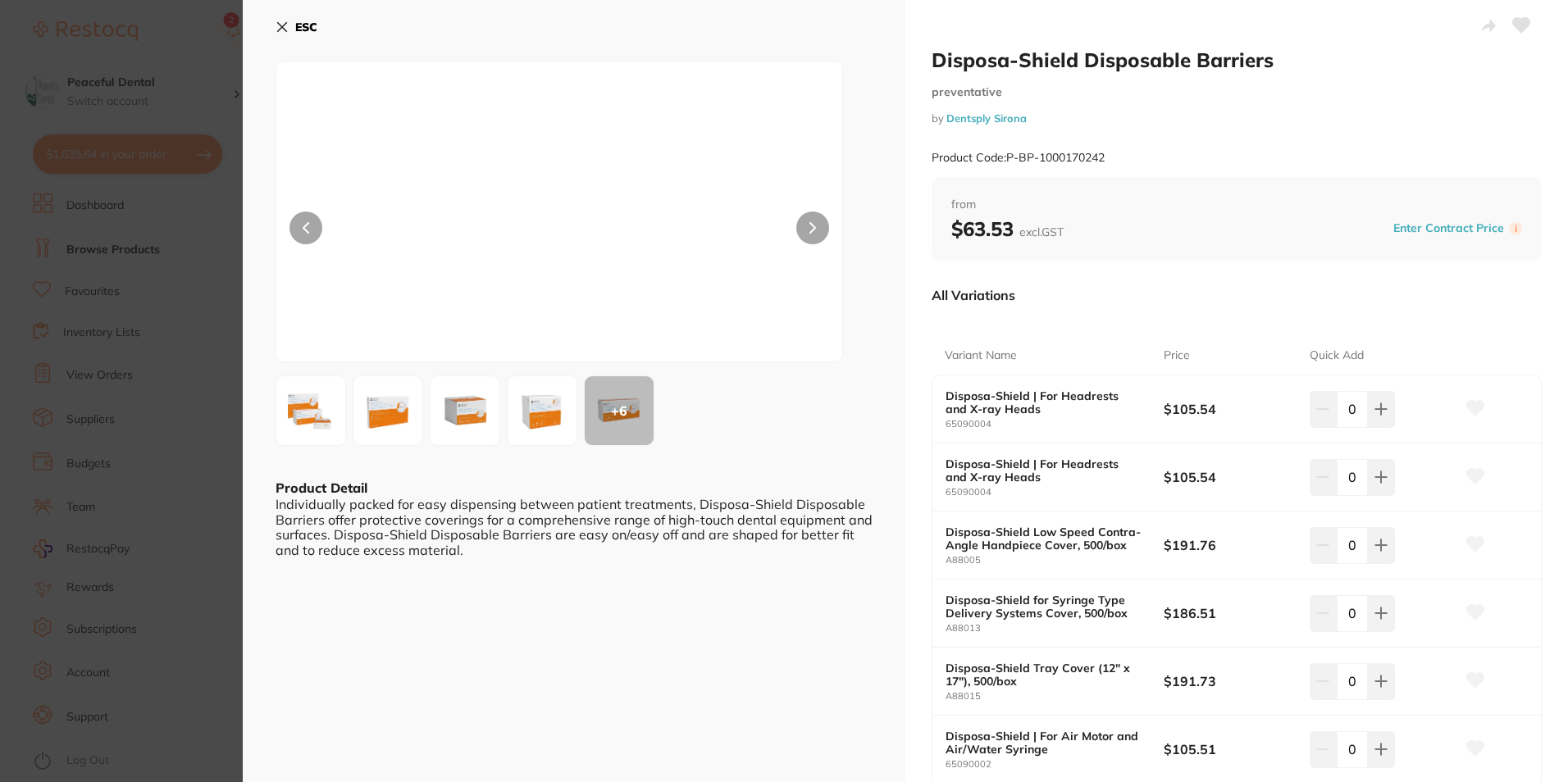
click at [815, 222] on button at bounding box center [812, 228] width 33 height 33
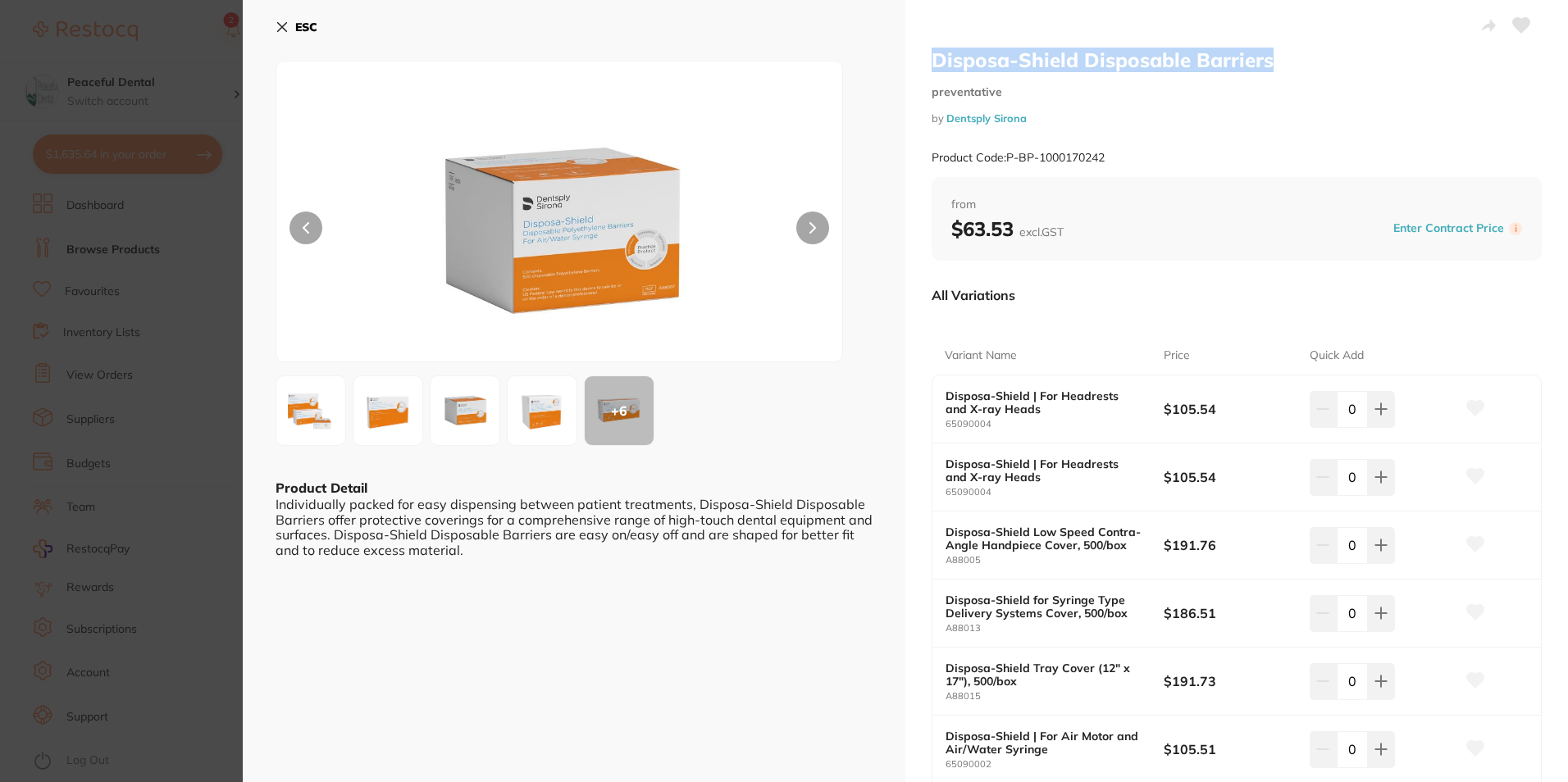
drag, startPoint x: 1250, startPoint y: 70, endPoint x: 908, endPoint y: 52, distance: 342.5
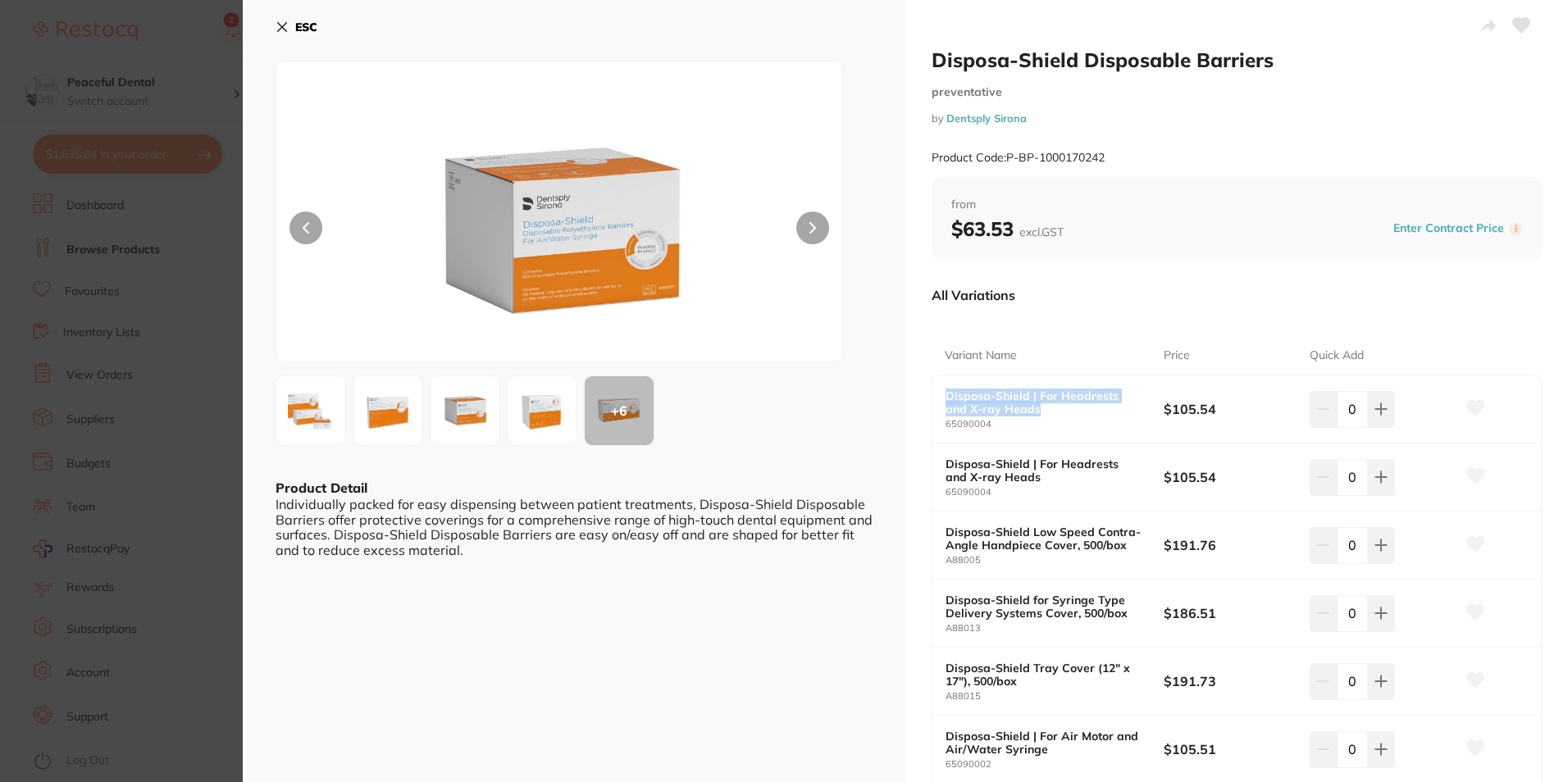
drag, startPoint x: 1014, startPoint y: 404, endPoint x: 931, endPoint y: 386, distance: 84.9
click at [933, 386] on div "Disposa-Shield | For Headrests and X-ray Heads 65090004 $105.54 0" at bounding box center [1237, 409] width 609 height 68
copy b "Disposa-Shield | For Headrests and X-ray Heads"
drag, startPoint x: 1215, startPoint y: 408, endPoint x: 1151, endPoint y: 406, distance: 64.0
click at [1151, 406] on div "Disposa-Shield | For Headrests and X-ray Heads 65090004 $105.54 0" at bounding box center [1237, 409] width 609 height 68
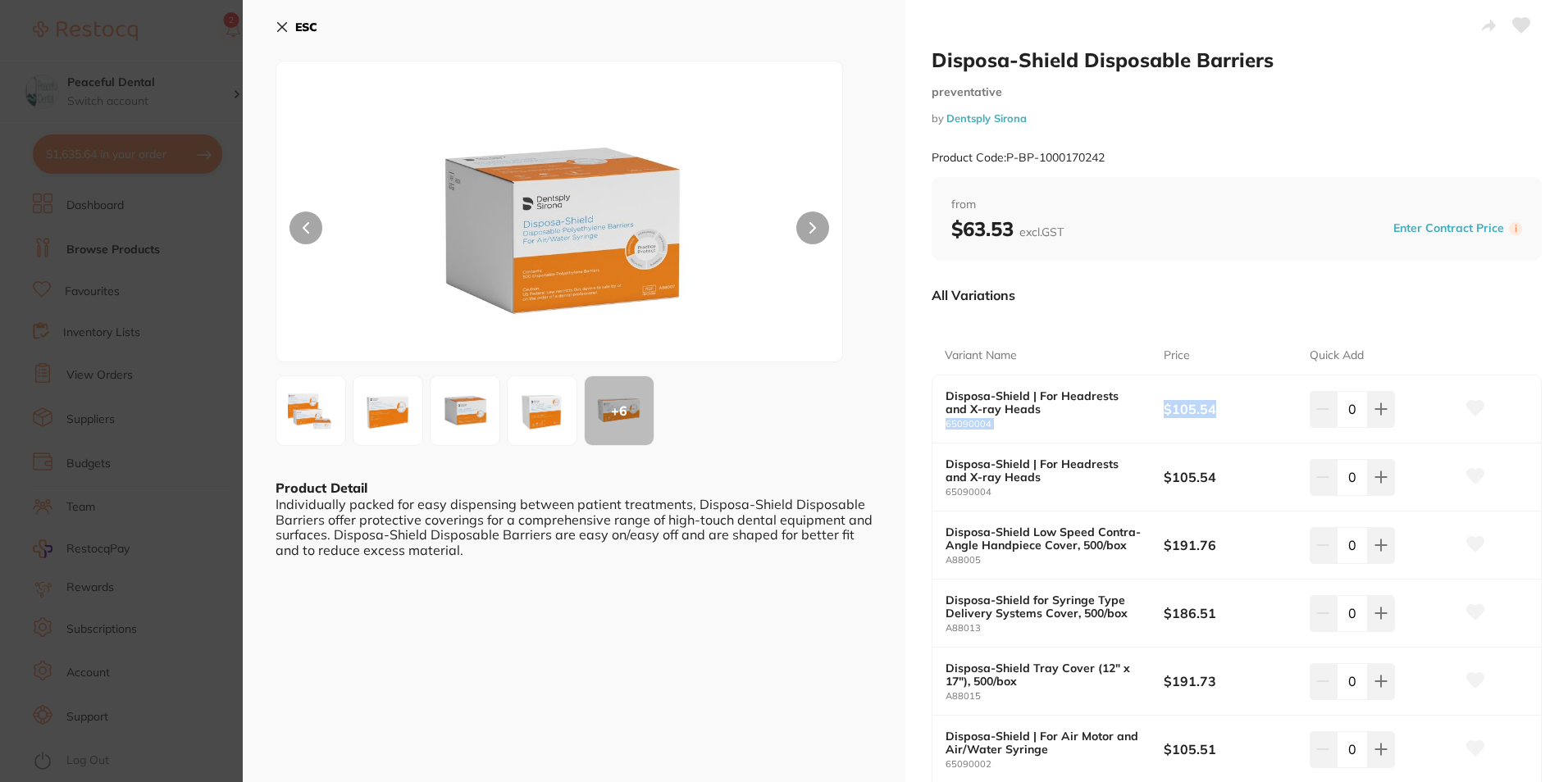
click at [1135, 419] on small "65090004" at bounding box center [1055, 424] width 218 height 11
drag, startPoint x: 1211, startPoint y: 408, endPoint x: 1158, endPoint y: 409, distance: 53.0
click at [1164, 409] on b "$105.54" at bounding box center [1229, 409] width 131 height 18
copy b "$105.54"
click at [283, 31] on icon at bounding box center [282, 27] width 13 height 13
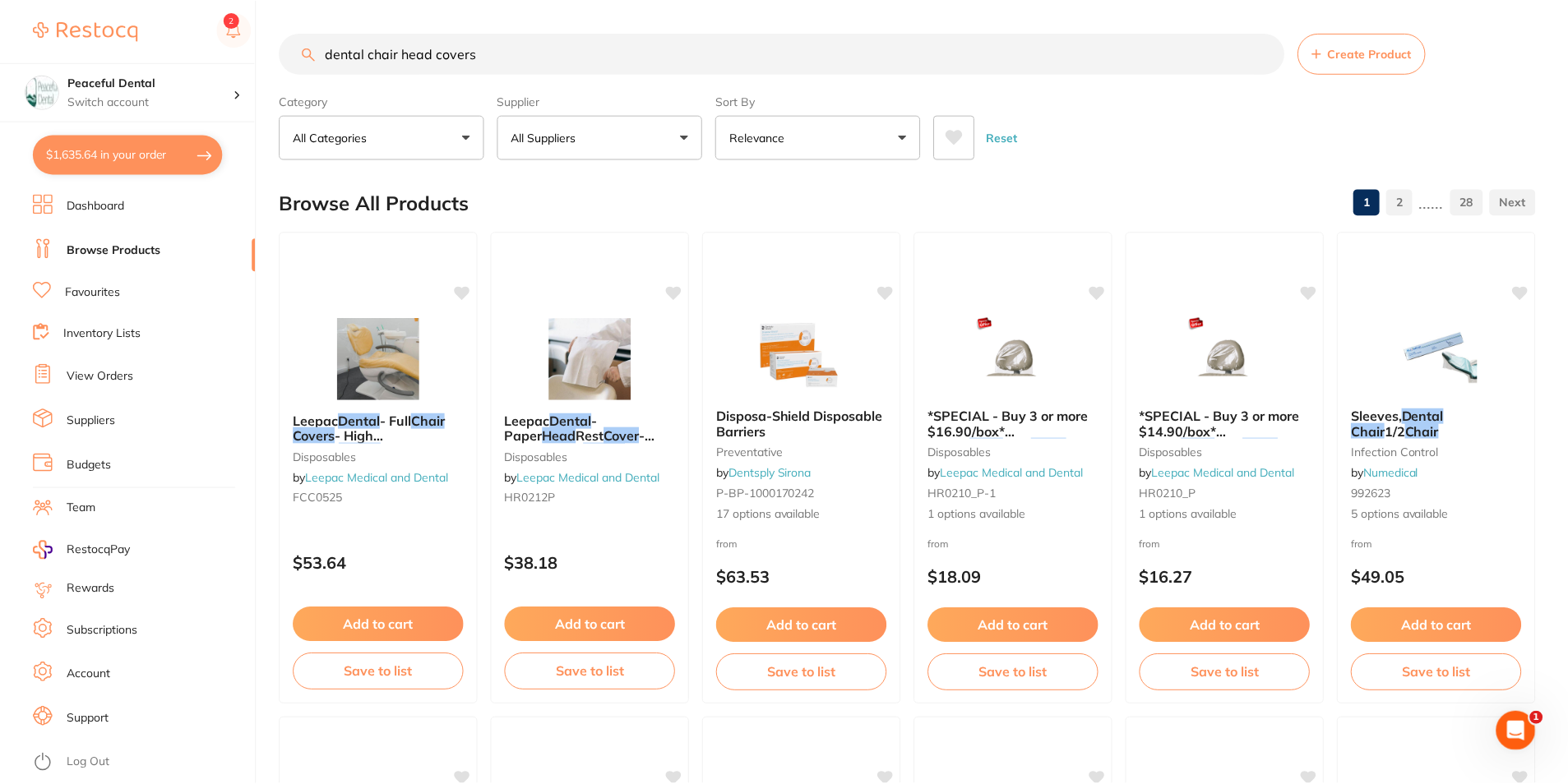
scroll to position [3, 0]
